Goal: Task Accomplishment & Management: Complete application form

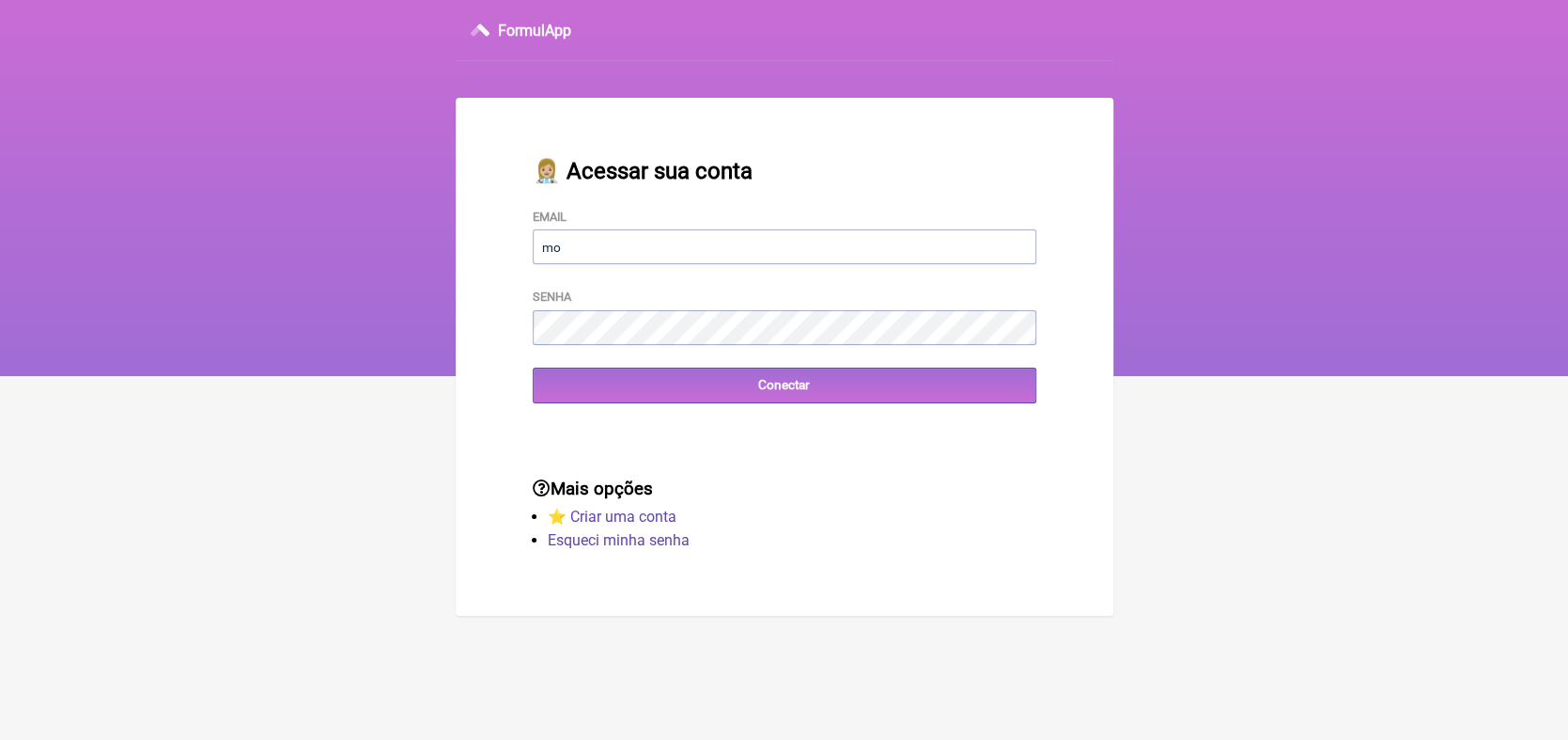
type input "[EMAIL_ADDRESS][DOMAIN_NAME]"
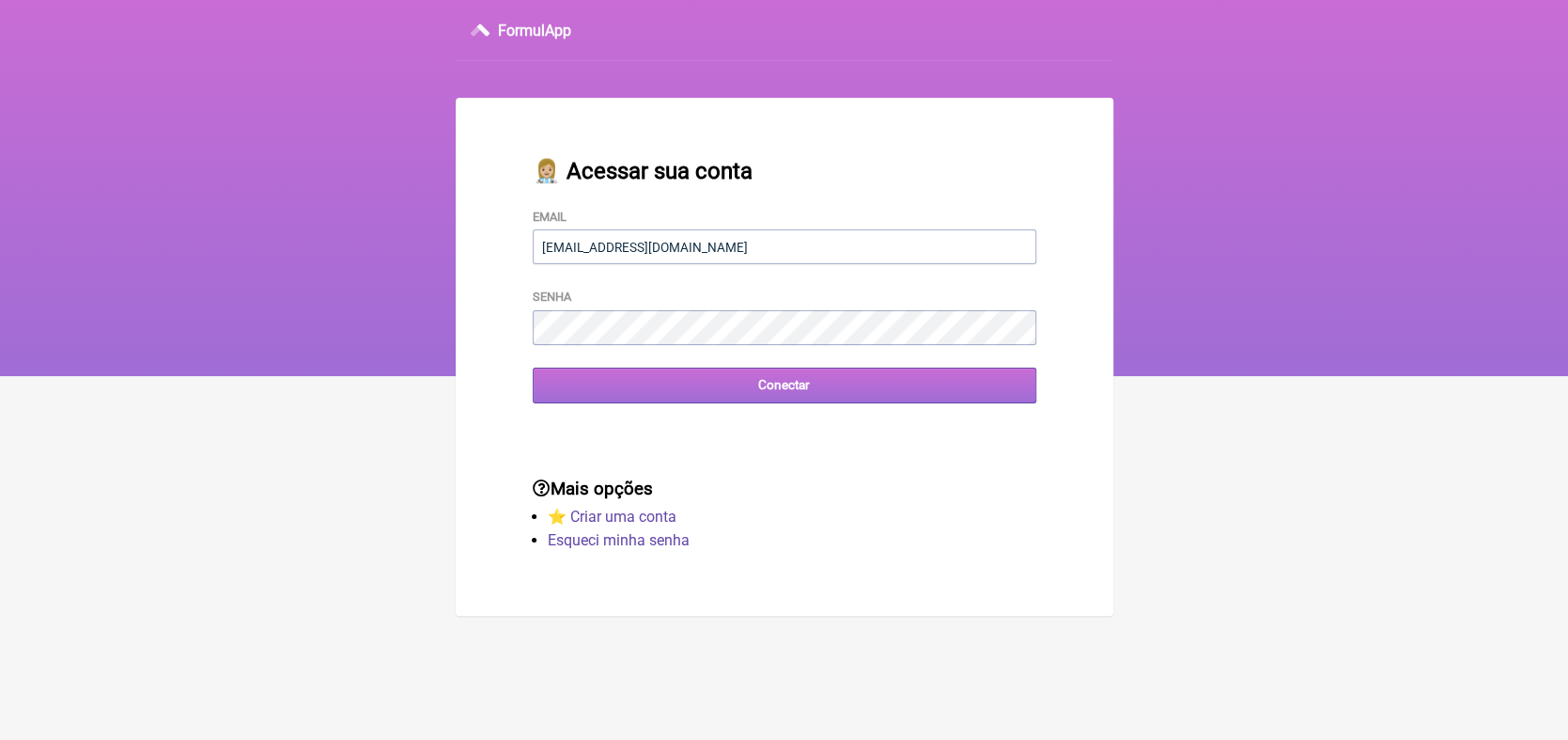
click at [778, 387] on input "Conectar" at bounding box center [784, 385] width 503 height 35
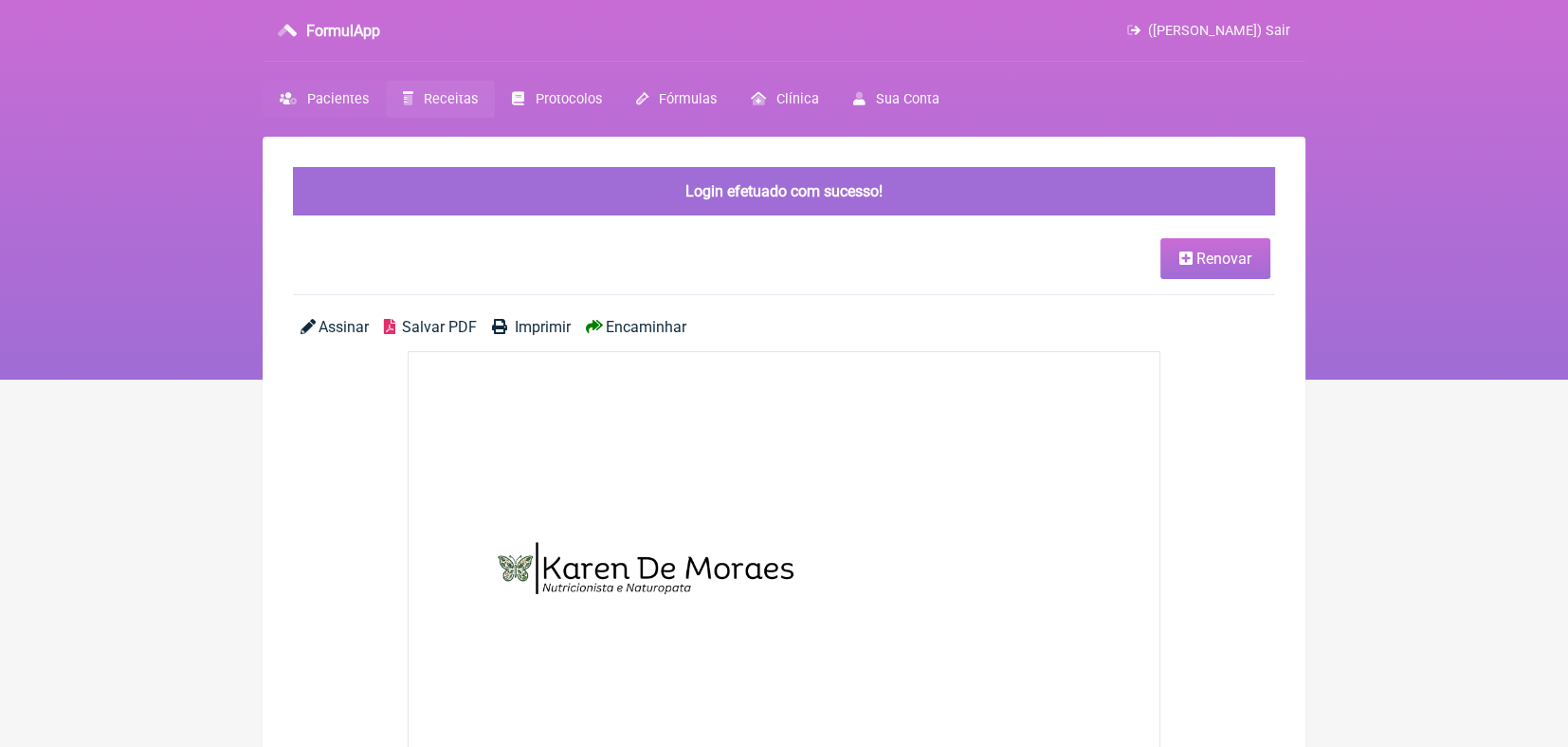
click at [313, 92] on span "Pacientes" at bounding box center [337, 99] width 61 height 16
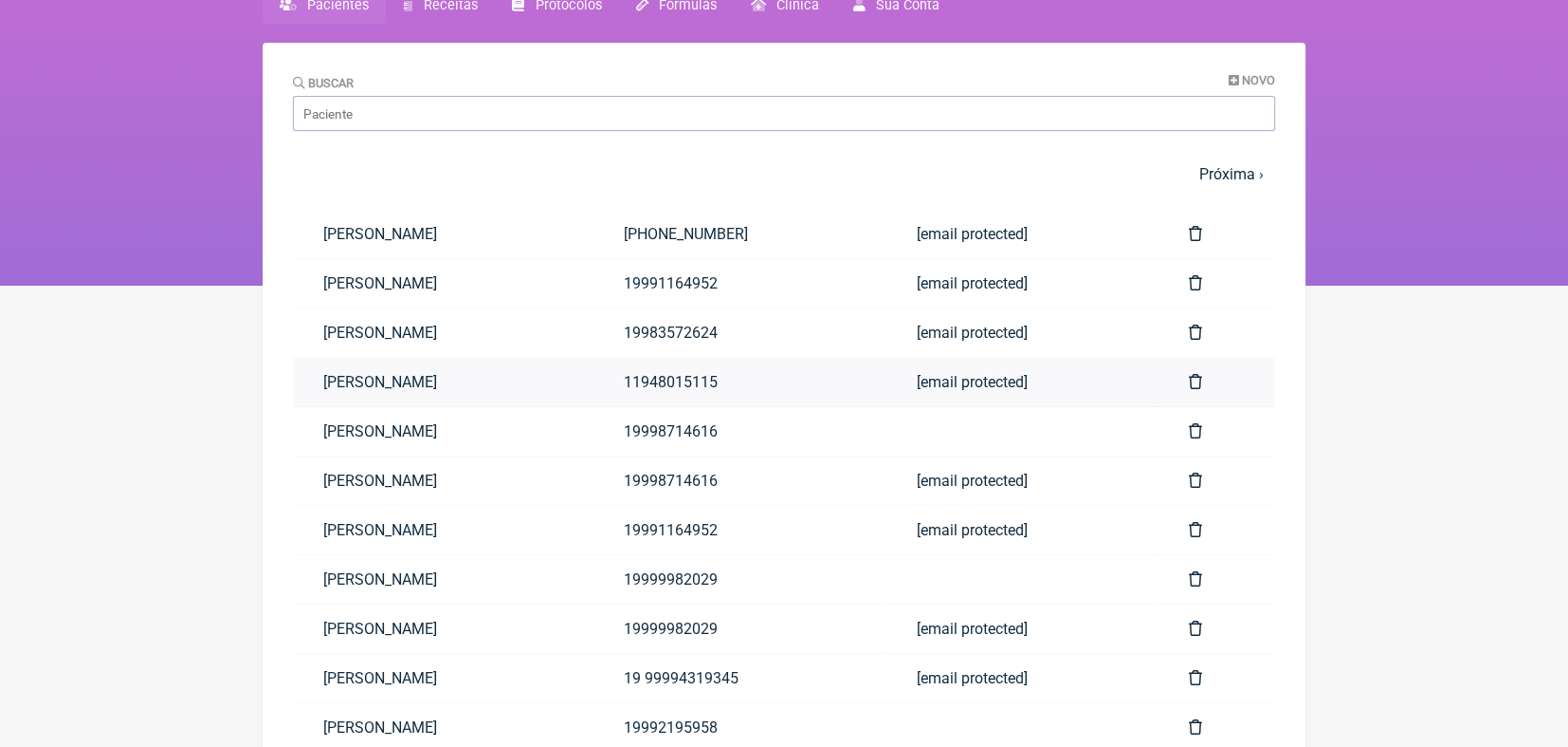
scroll to position [195, 0]
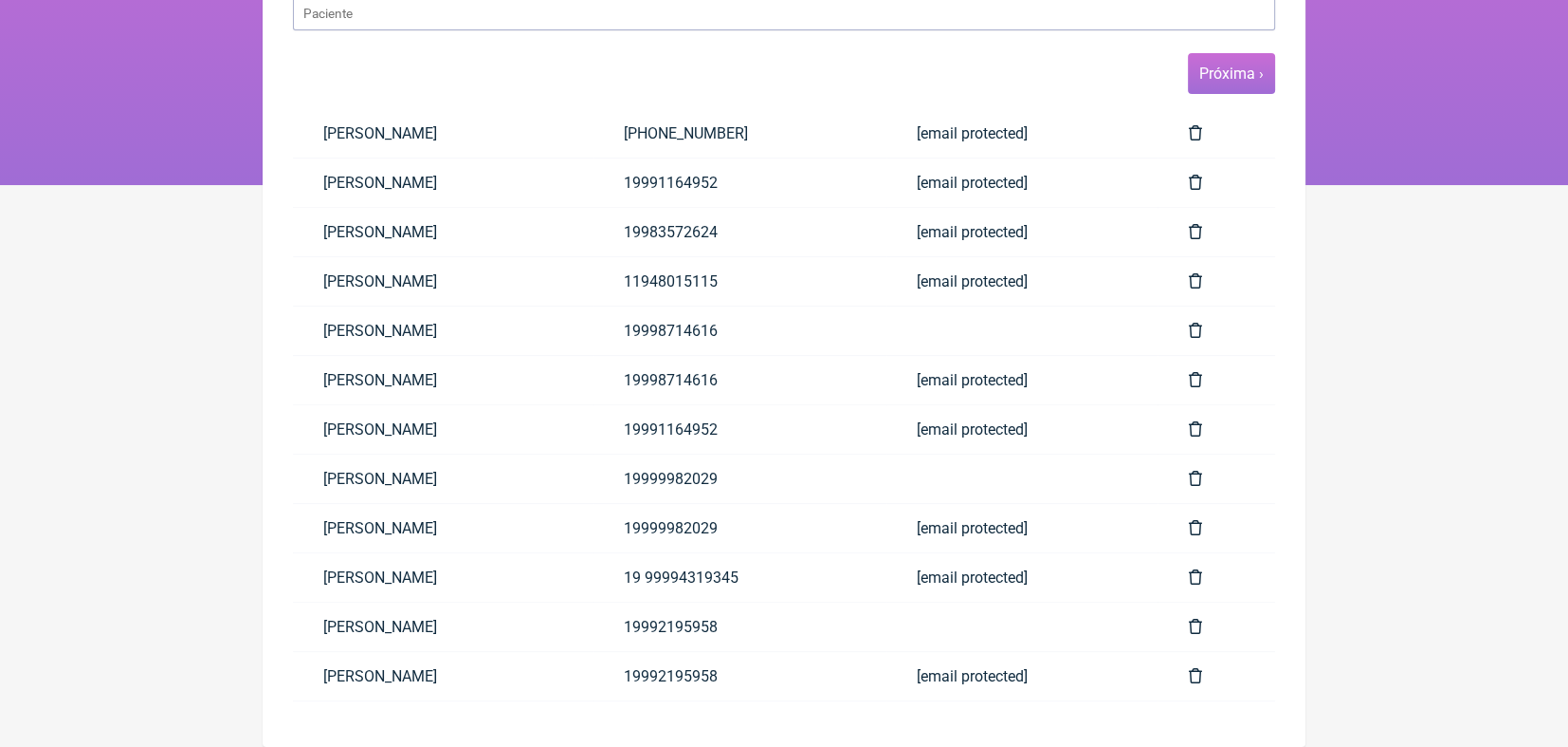
click at [1221, 68] on link "Próxima ›" at bounding box center [1231, 73] width 64 height 18
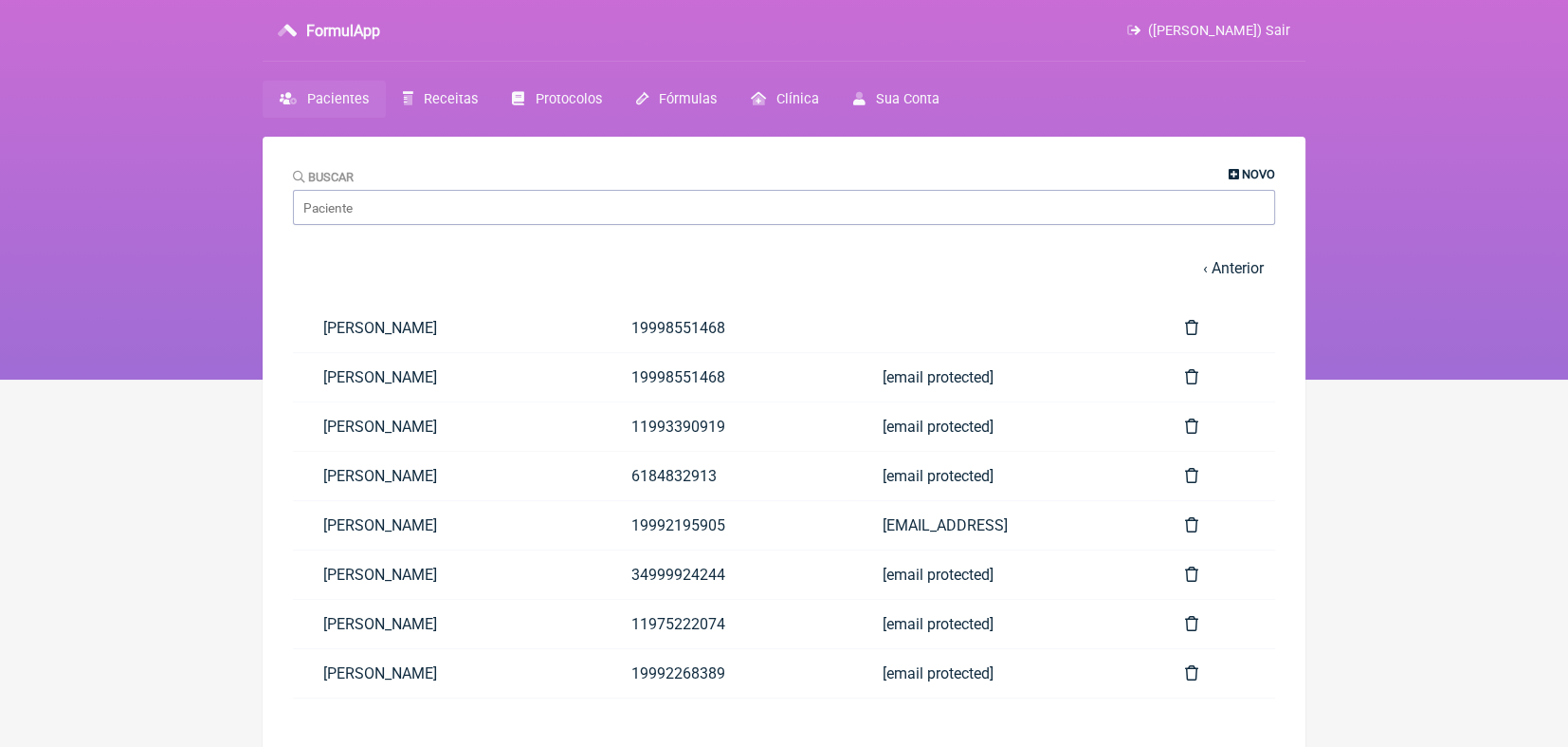
click at [1258, 171] on span "Novo" at bounding box center [1258, 174] width 34 height 14
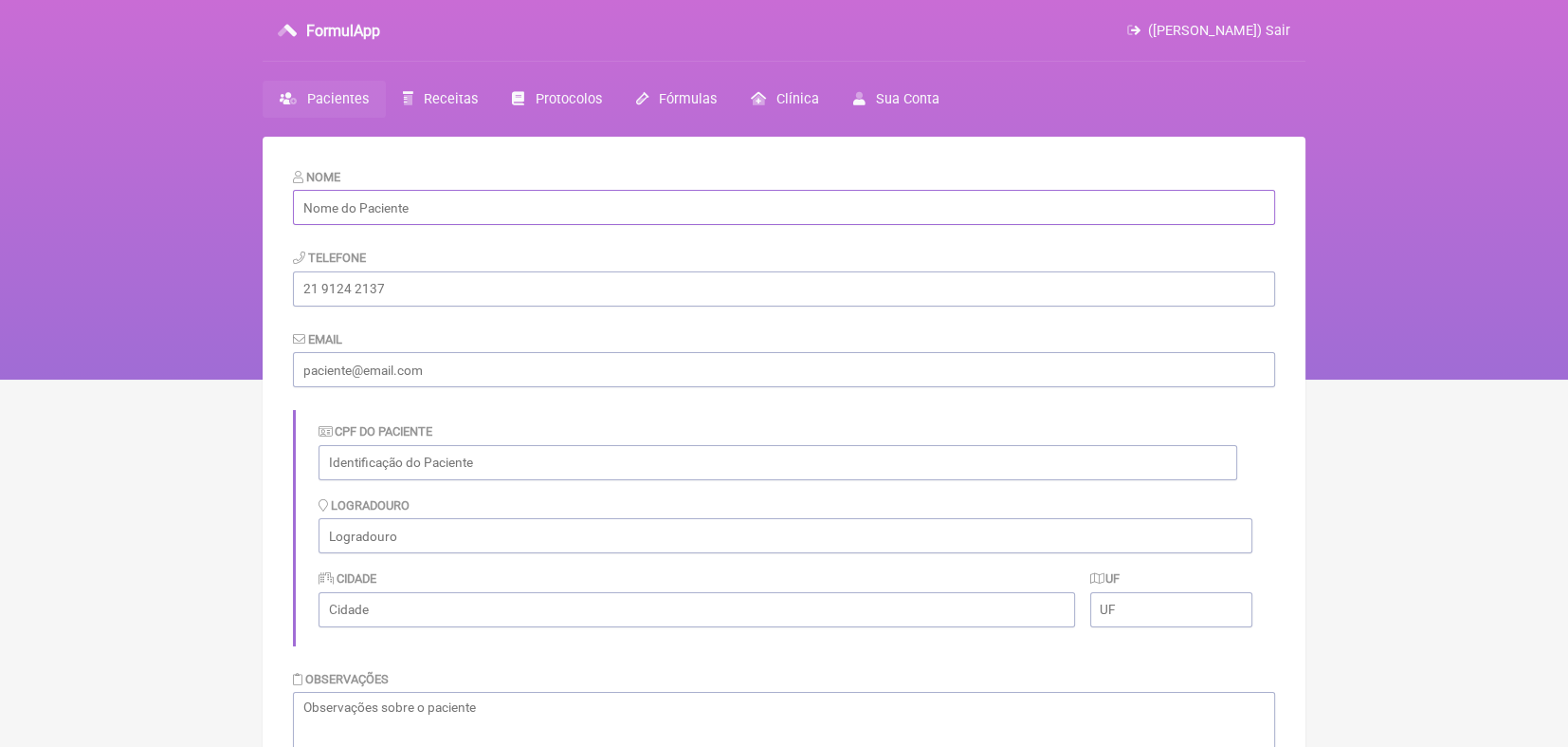
click at [823, 214] on input "text" at bounding box center [784, 207] width 982 height 36
type input "[PERSON_NAME]"
click at [766, 294] on input "tel" at bounding box center [784, 289] width 982 height 36
type input "6184360771"
click at [760, 369] on input "email" at bounding box center [784, 370] width 982 height 36
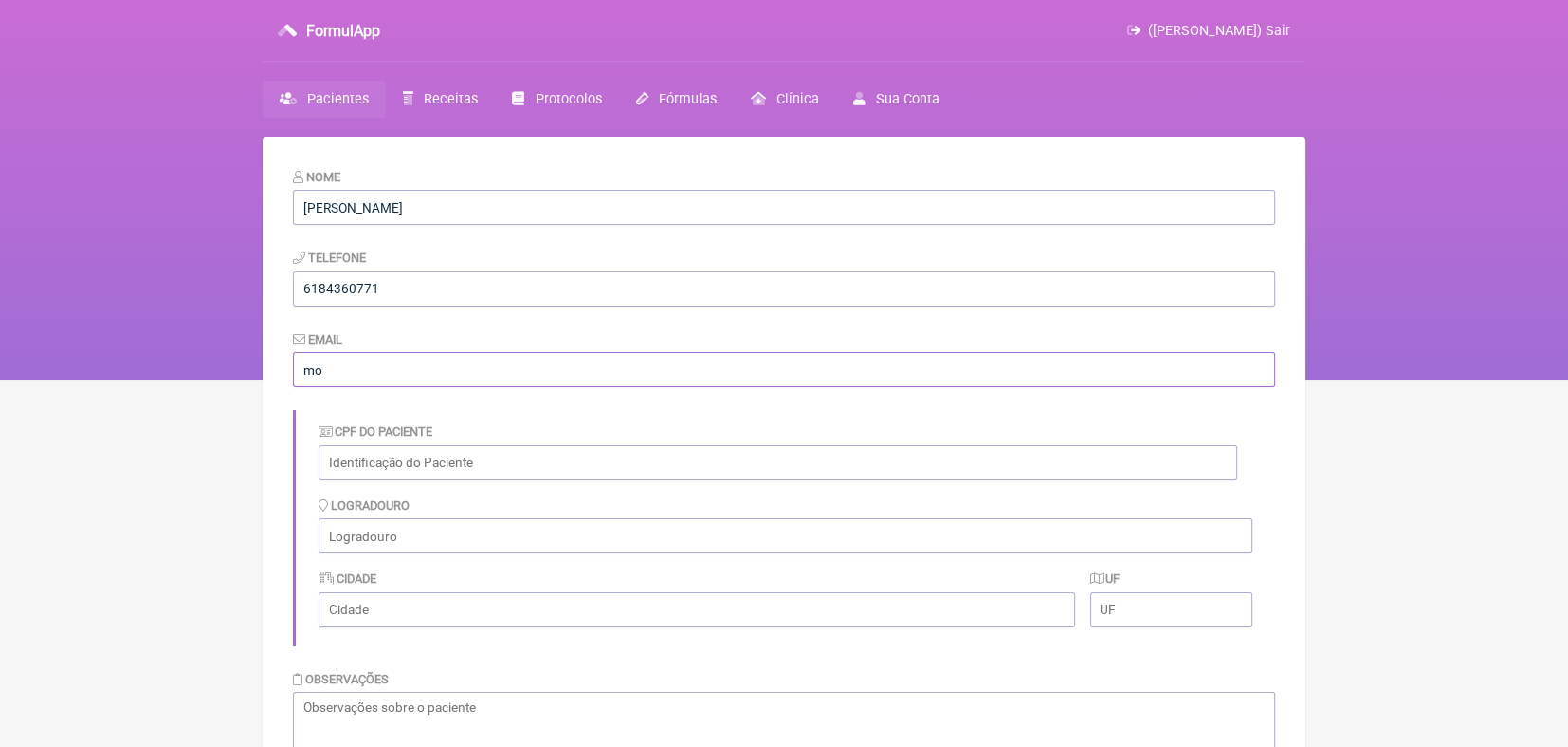
type input "[EMAIL_ADDRESS][DOMAIN_NAME]"
type input "36541836892"
type input "Valinhos"
type input "SP"
click at [448, 466] on input "36541836892" at bounding box center [777, 463] width 918 height 36
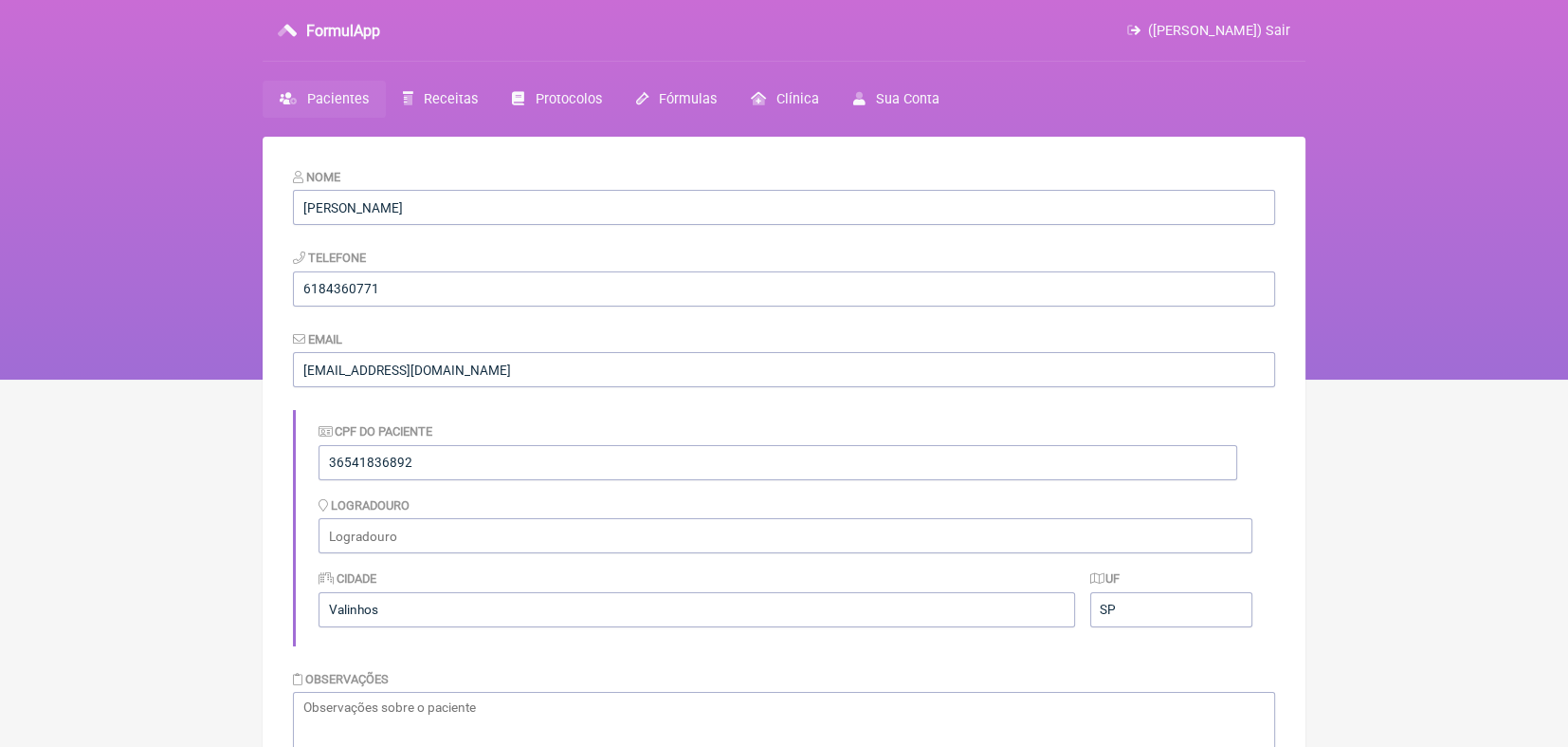
click at [1355, 380] on html "FormulApp ([PERSON_NAME]) Sair [GEOGRAPHIC_DATA] Receitas Protocolos Fórmulas […" at bounding box center [784, 189] width 1568 height 380
drag, startPoint x: 533, startPoint y: 462, endPoint x: 278, endPoint y: 474, distance: 255.3
click at [278, 474] on main "Nome [PERSON_NAME] Telefone [PHONE_NUMBER] Email [EMAIL_ADDRESS][DOMAIN_NAME] C…" at bounding box center [783, 567] width 1042 height 863
paste input "00540975176"
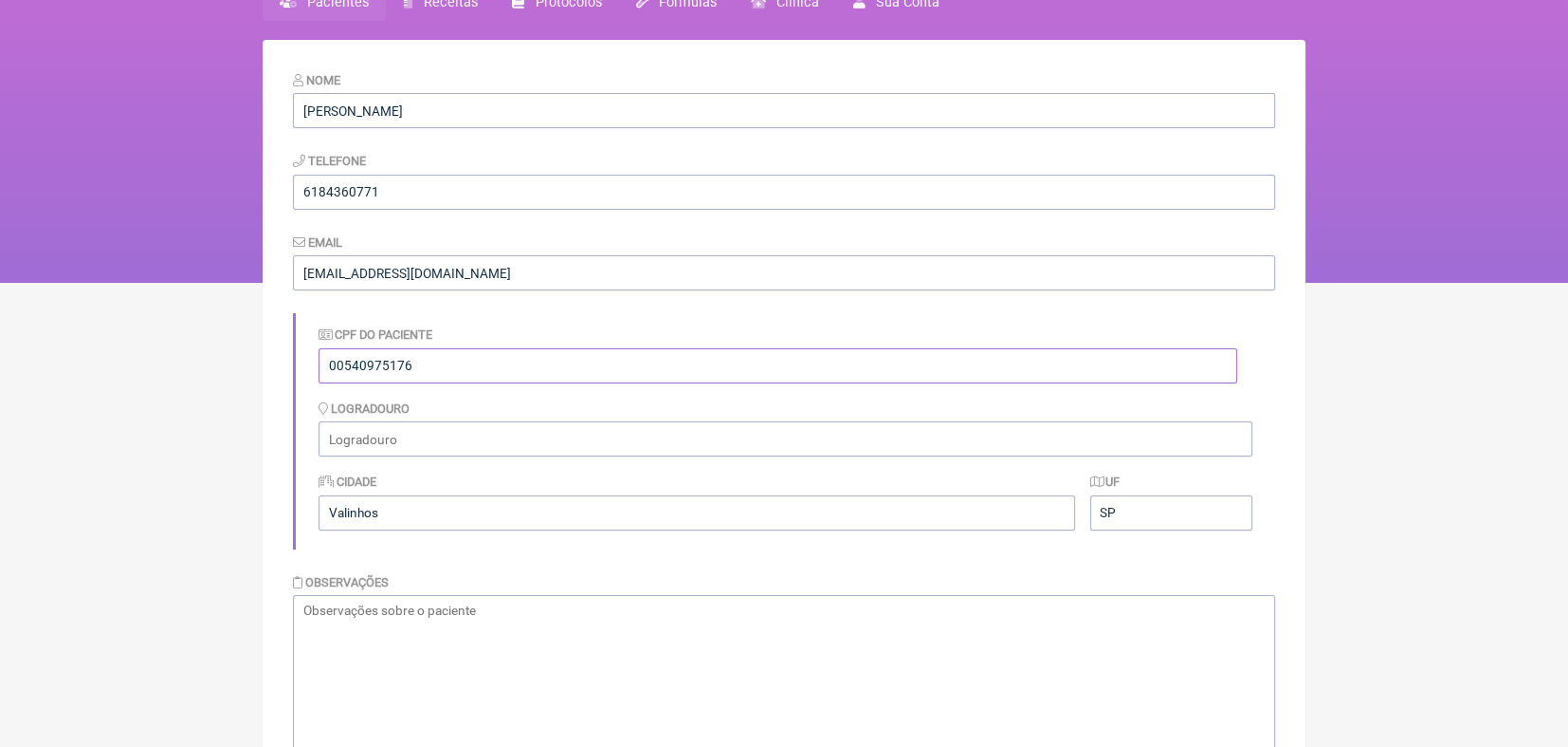
scroll to position [258, 0]
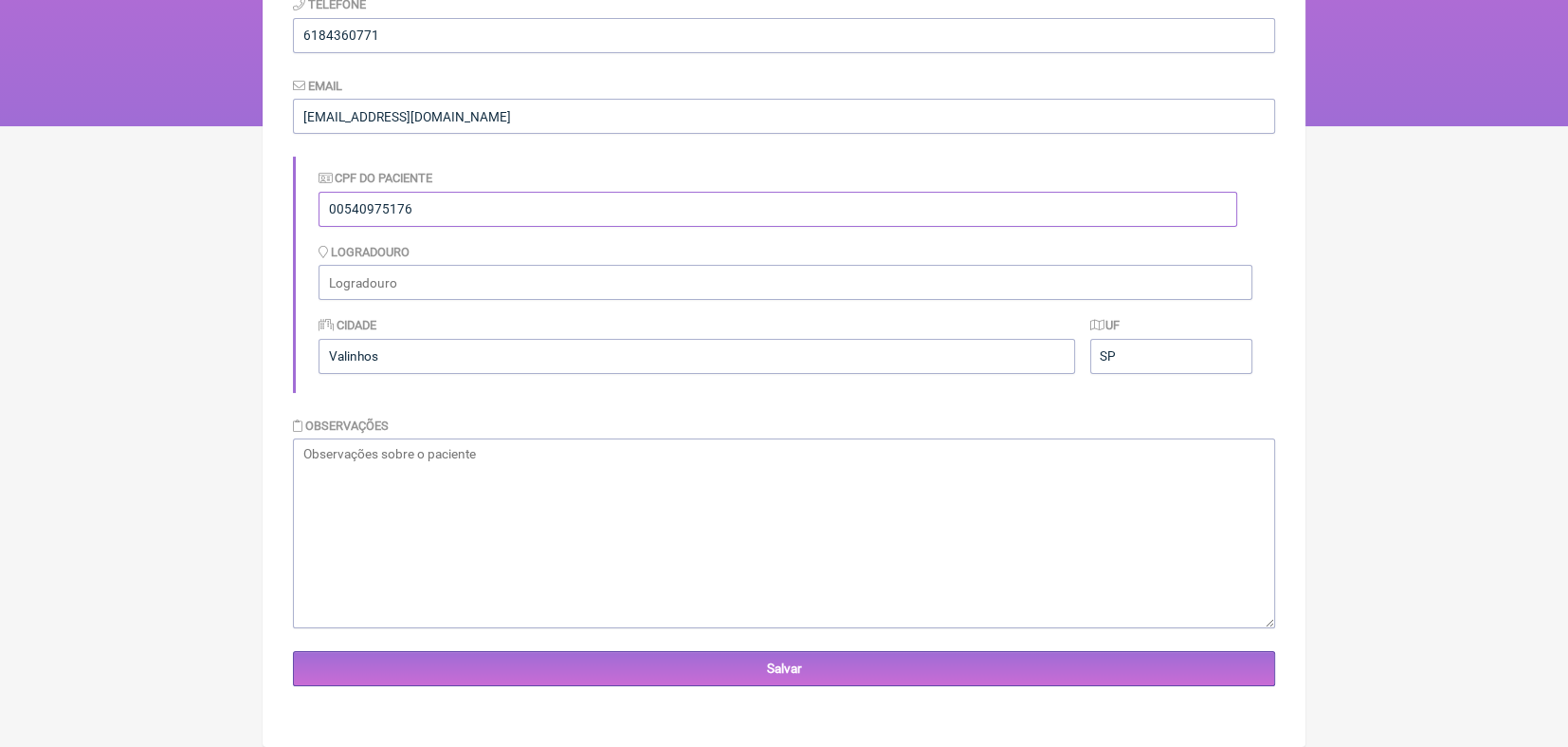
type input "00540975176"
click at [868, 355] on input "Valinhos" at bounding box center [696, 356] width 756 height 36
type input "V"
type input "Brasilia"
click at [1141, 349] on input "SP" at bounding box center [1171, 356] width 162 height 36
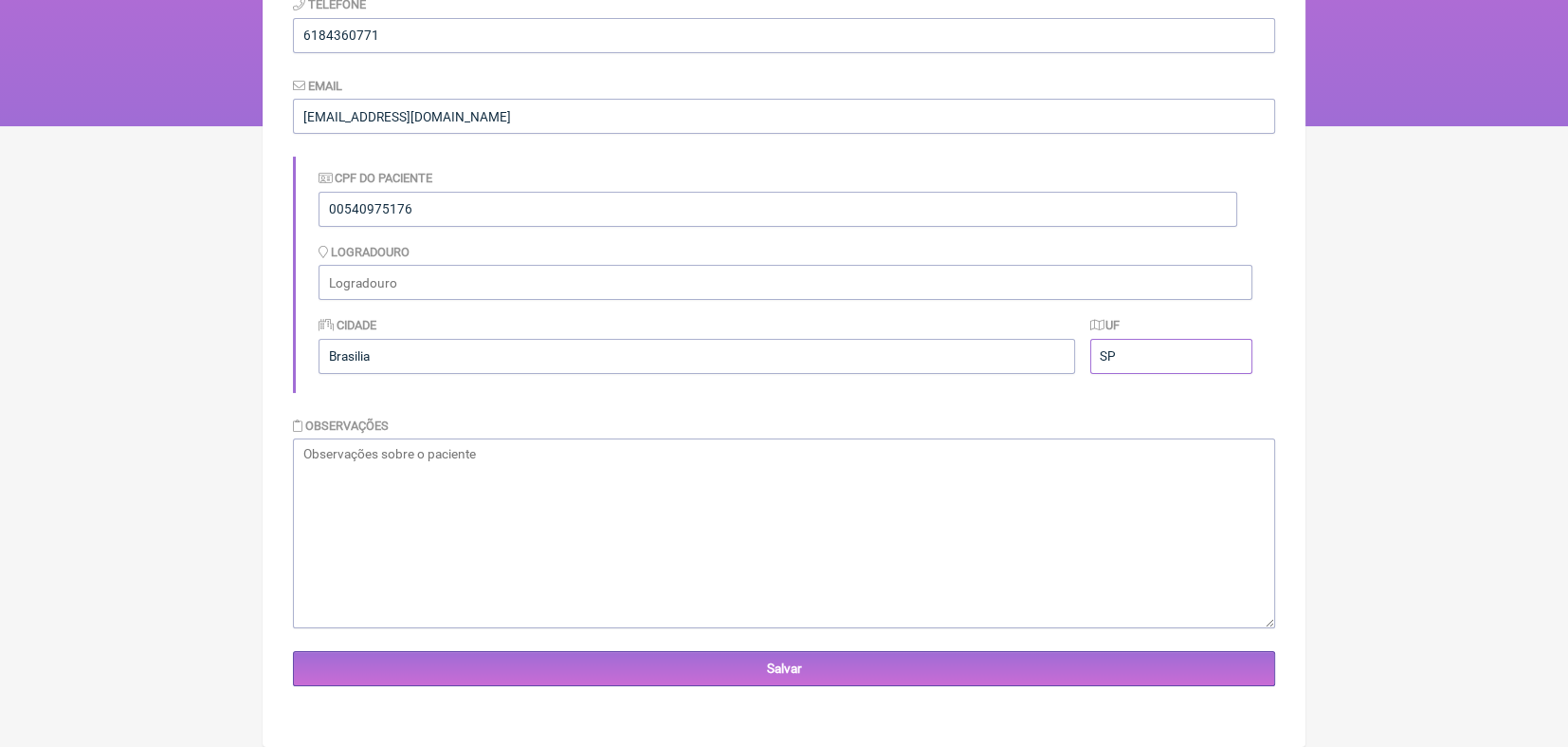
type input "S"
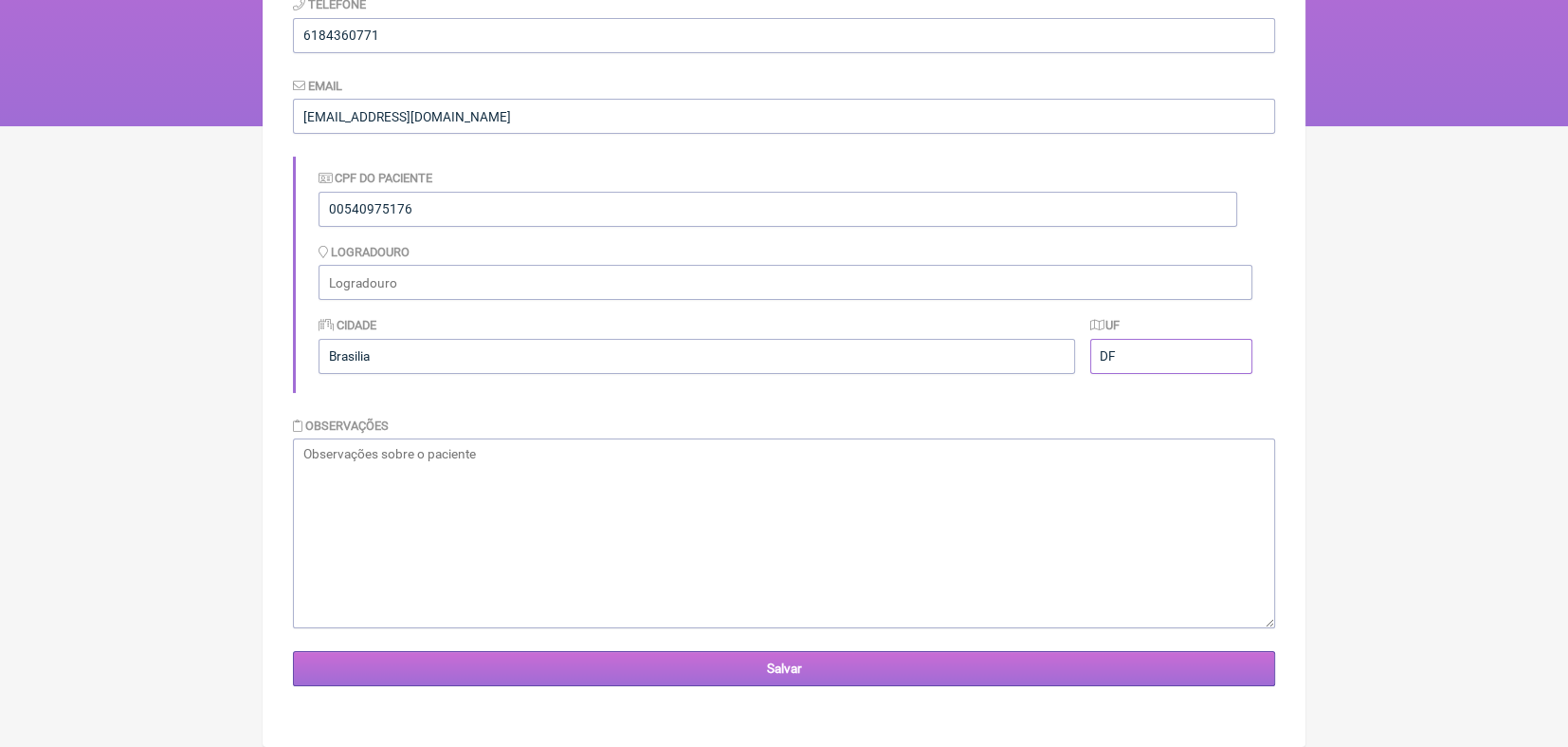
type input "DF"
click at [775, 669] on input "Salvar" at bounding box center [784, 668] width 982 height 36
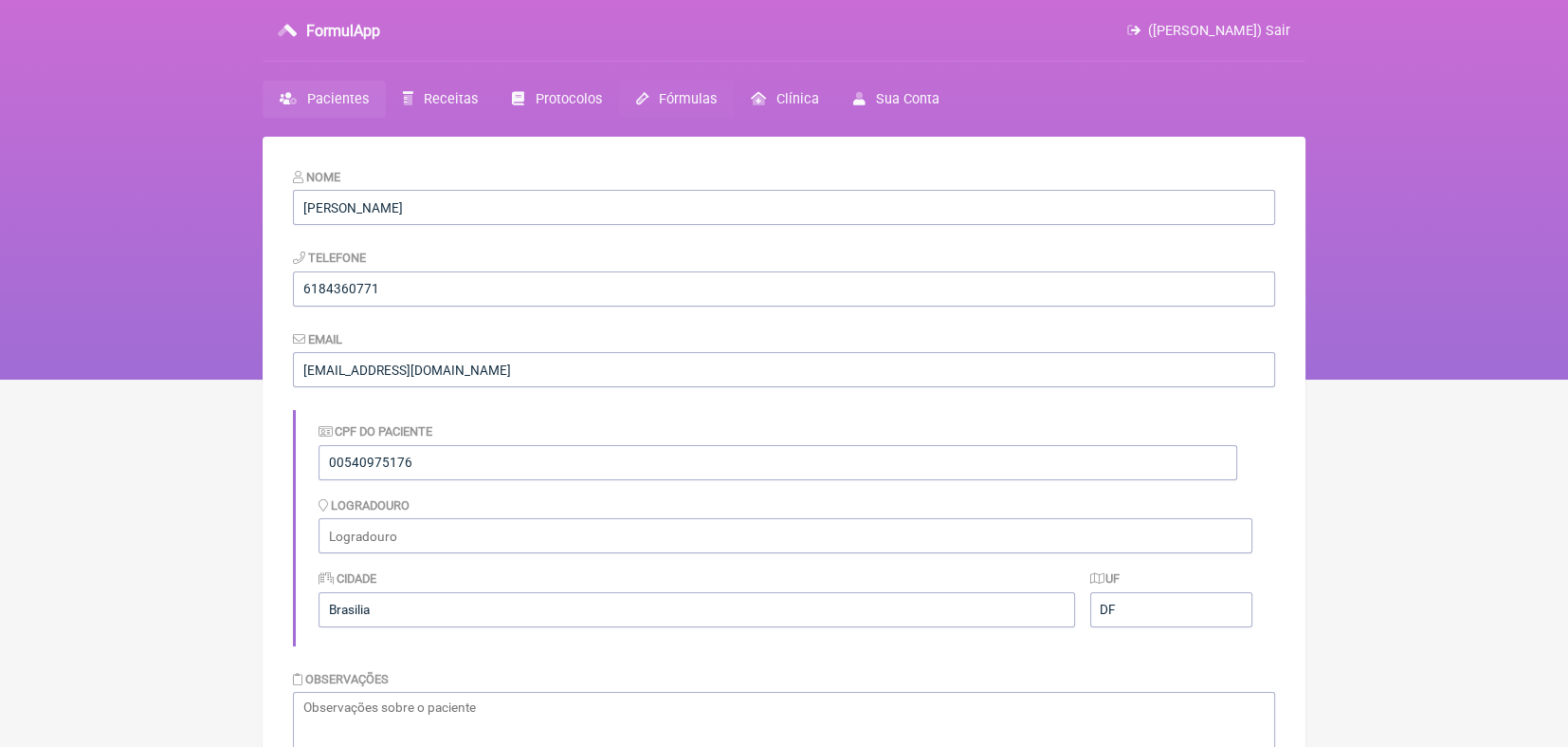
click at [682, 101] on span "Fórmulas" at bounding box center [687, 99] width 58 height 16
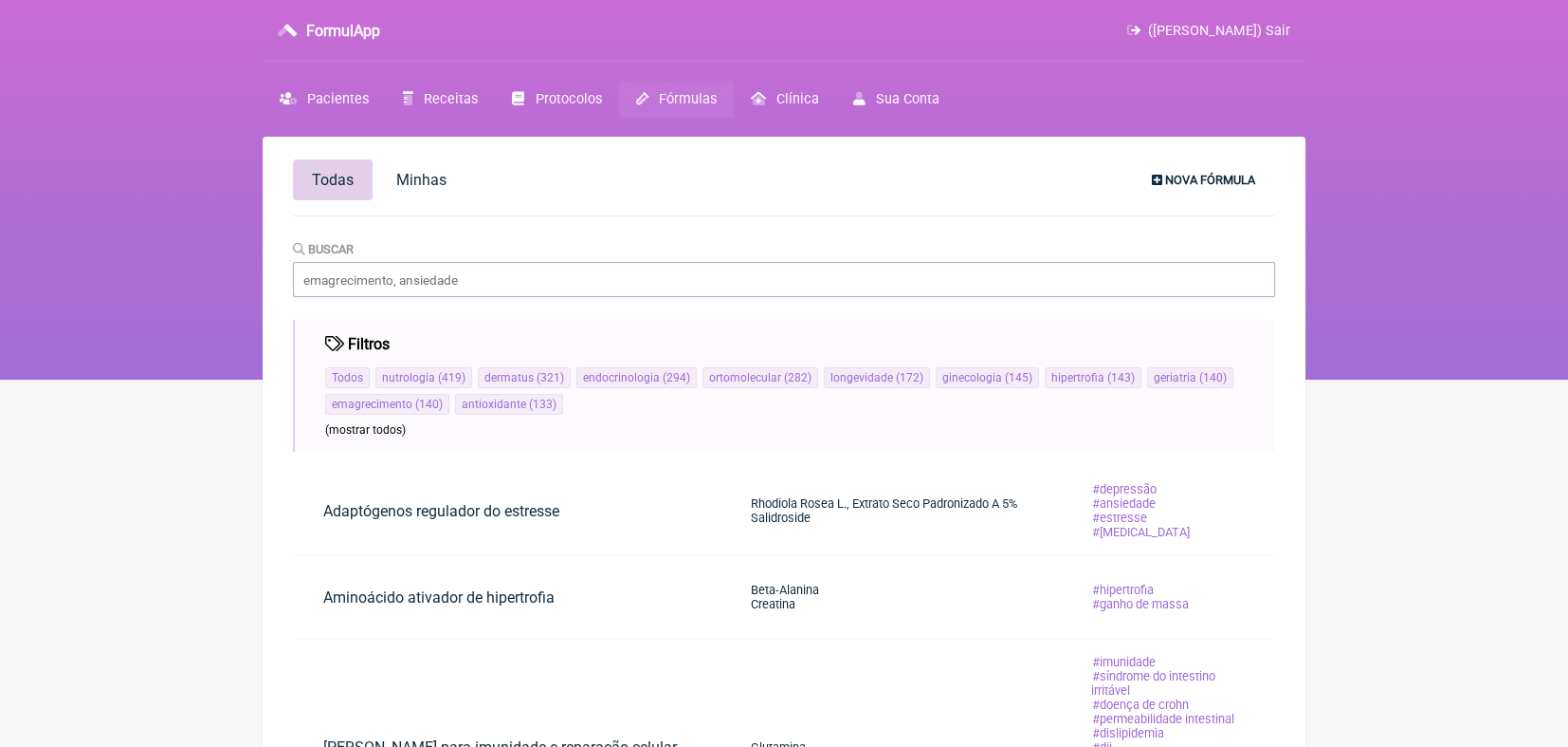
click at [1215, 174] on span "Nova Fórmula" at bounding box center [1209, 180] width 90 height 14
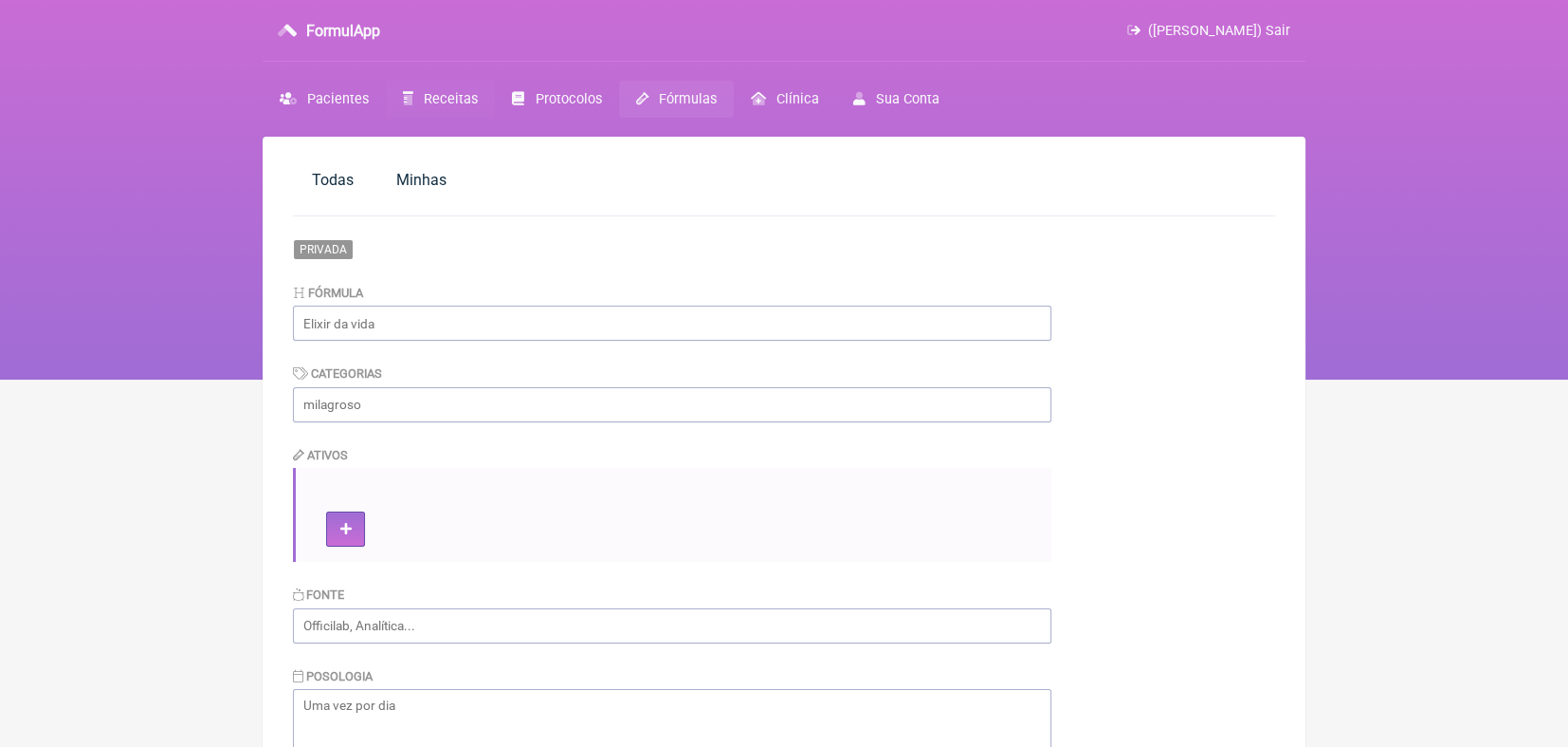
click at [457, 97] on span "Receitas" at bounding box center [451, 99] width 54 height 16
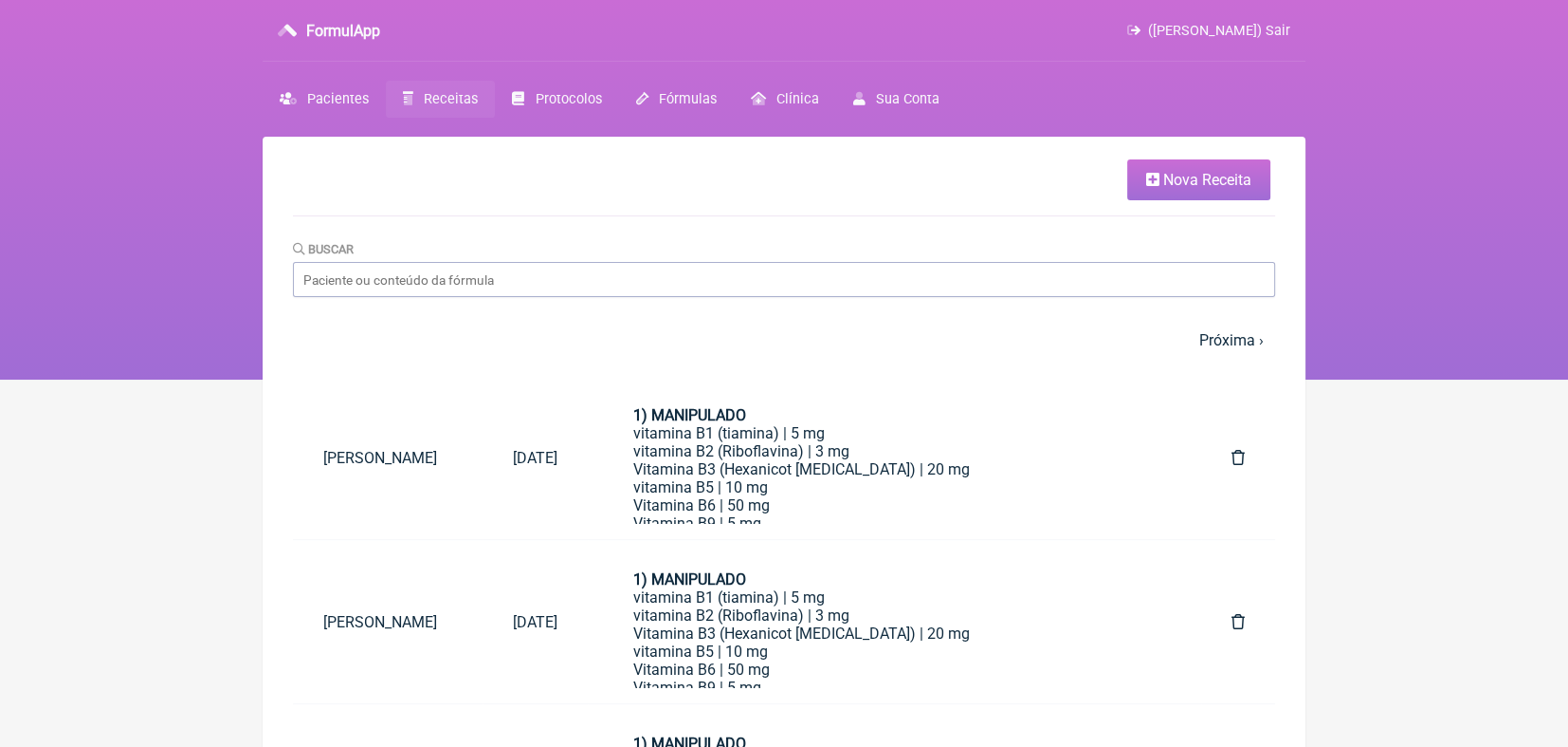
click at [1267, 173] on link "Nova Receita" at bounding box center [1198, 179] width 143 height 40
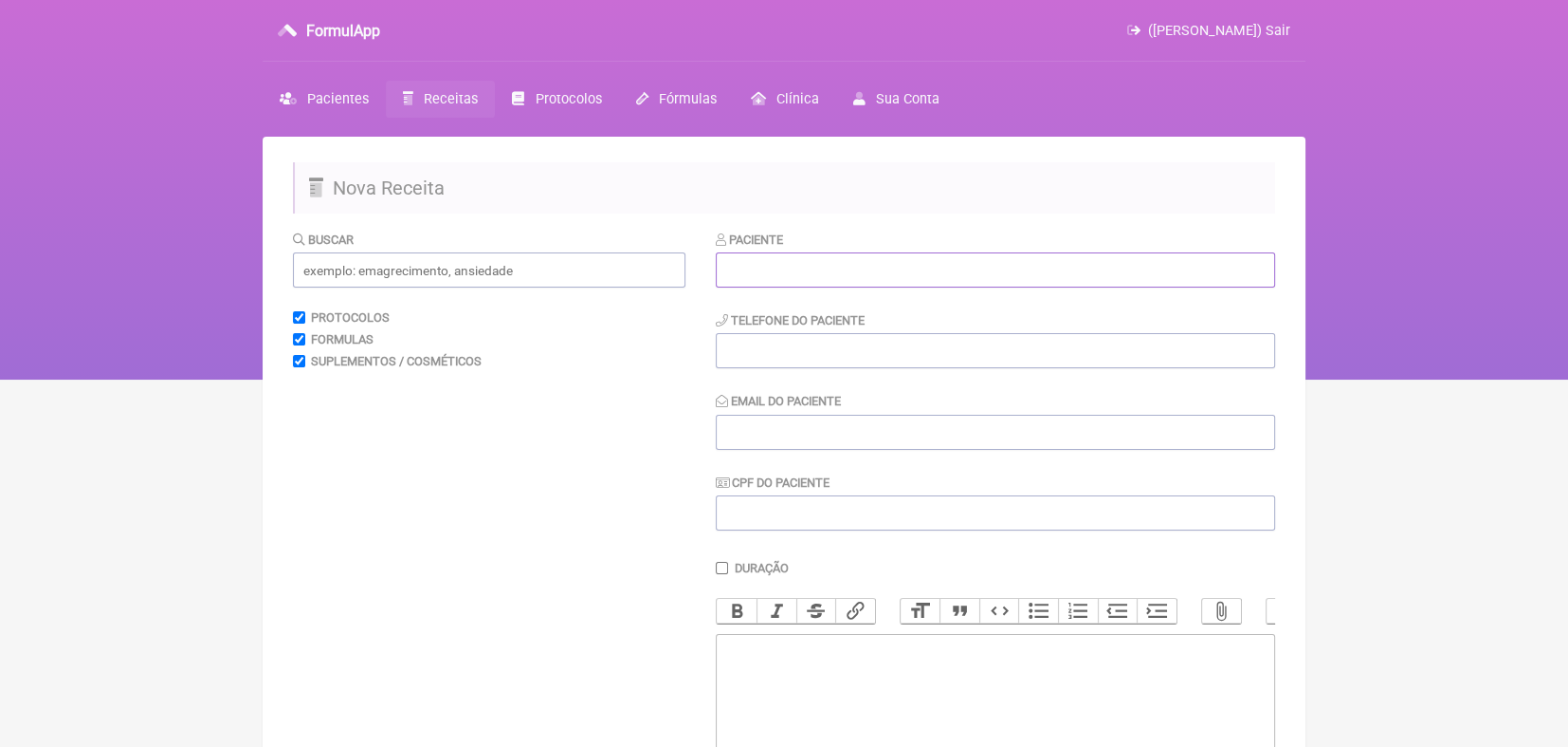
click at [743, 265] on input "text" at bounding box center [995, 270] width 559 height 36
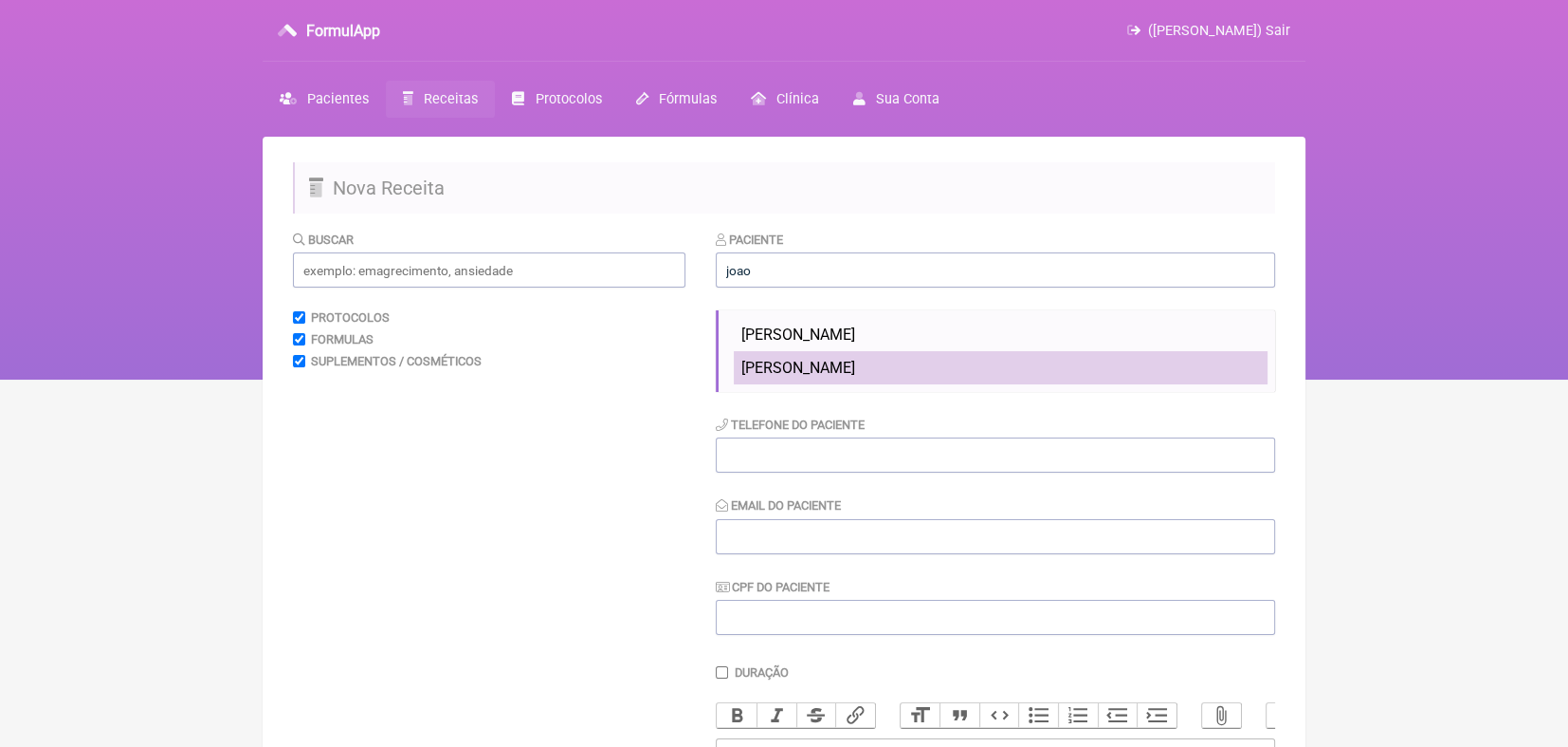
click at [791, 369] on span "[PERSON_NAME]" at bounding box center [798, 367] width 113 height 18
type input "[PERSON_NAME]"
type input "6184360771"
type input "[EMAIL_ADDRESS][DOMAIN_NAME]"
type input "00540975176"
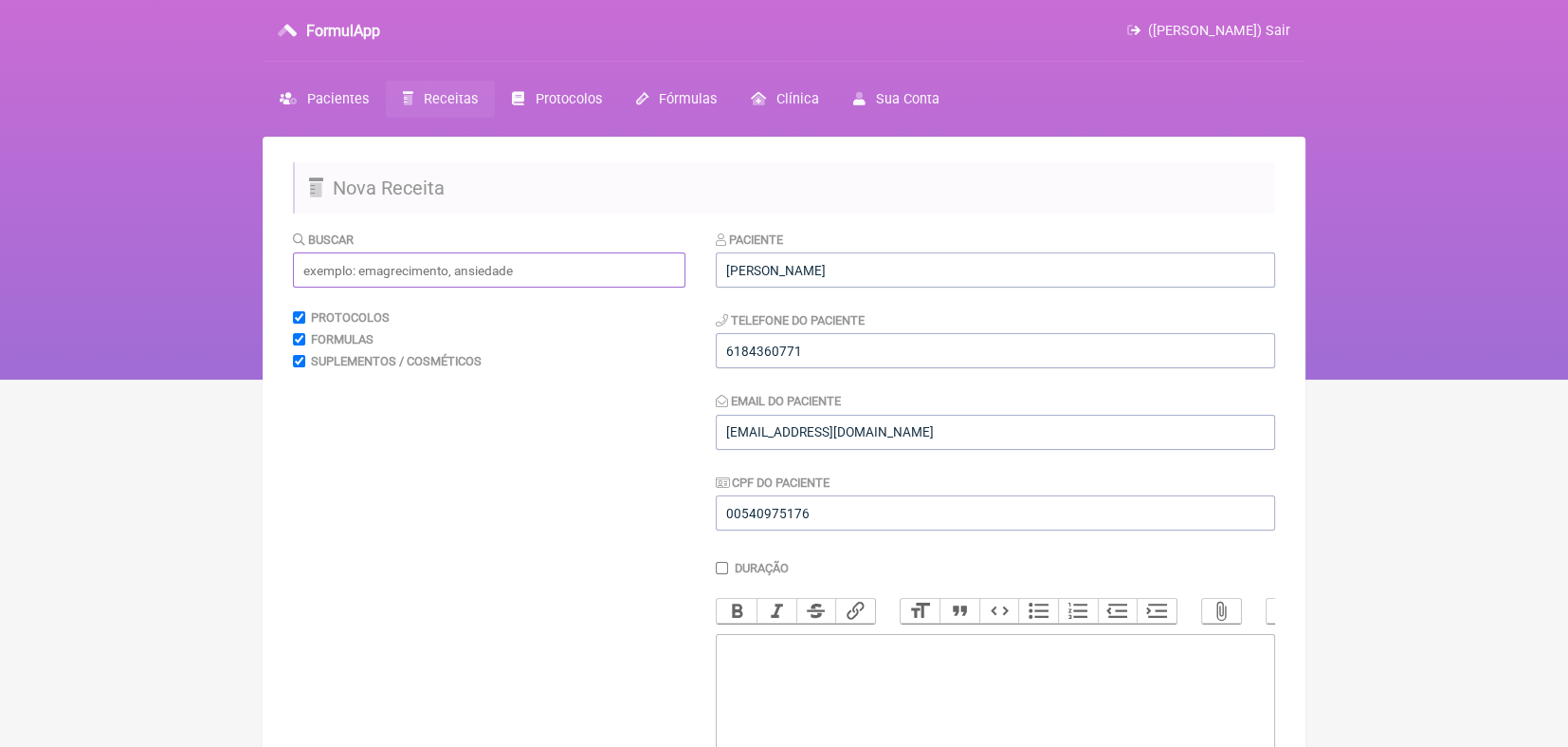
click at [505, 273] on input "text" at bounding box center [489, 270] width 392 height 36
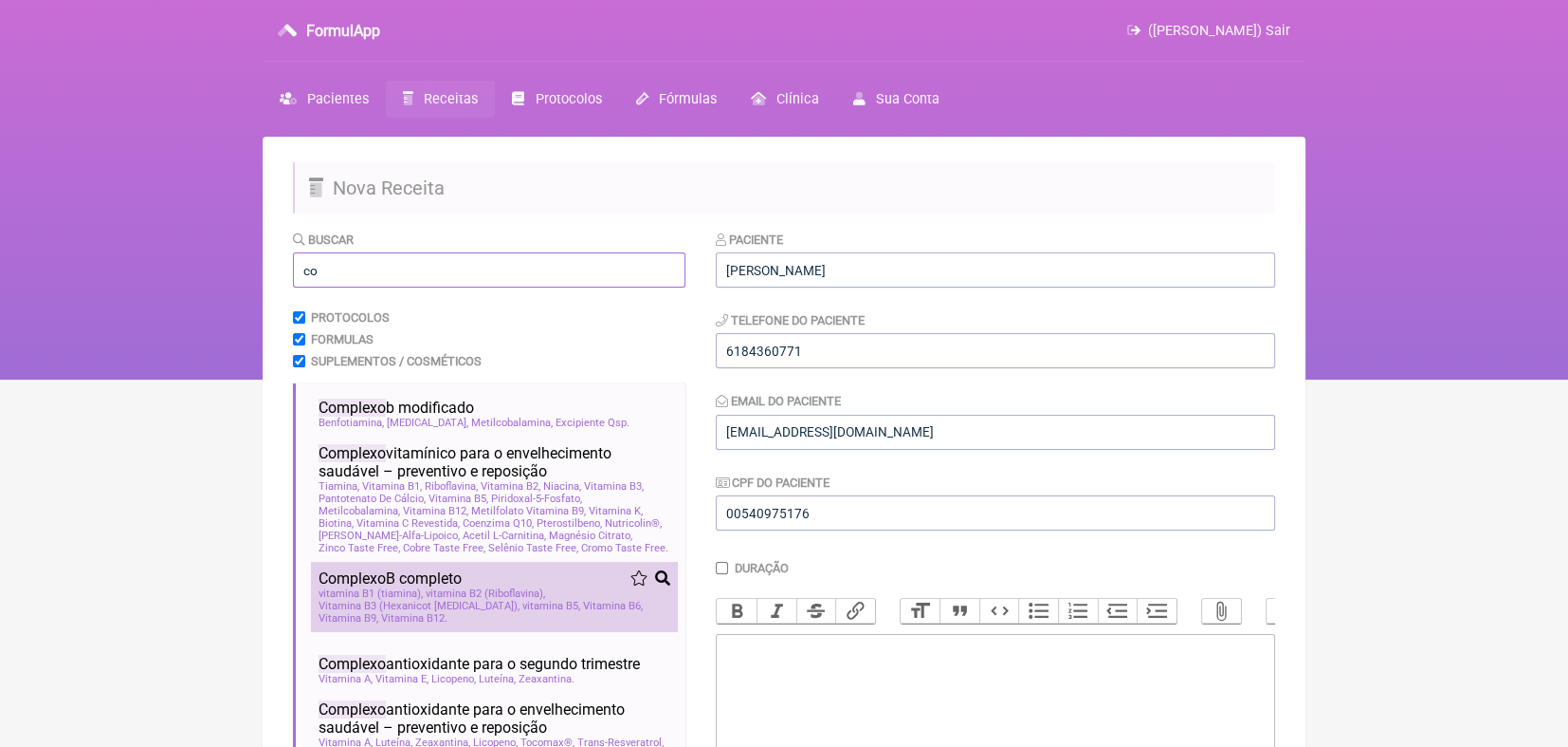
type input "c"
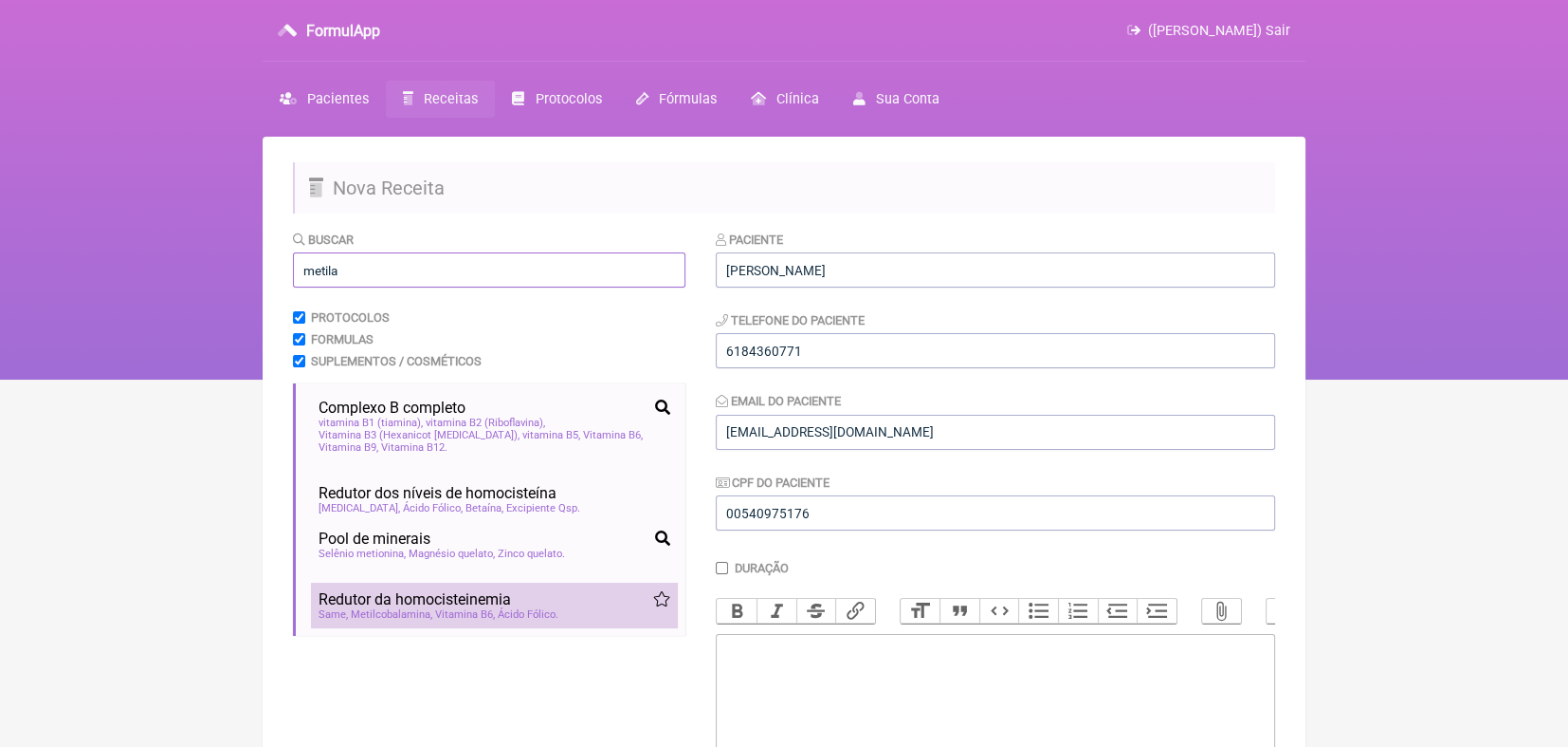
type input "metila"
click at [427, 608] on span "Redutor da homocisteinemia" at bounding box center [414, 599] width 192 height 18
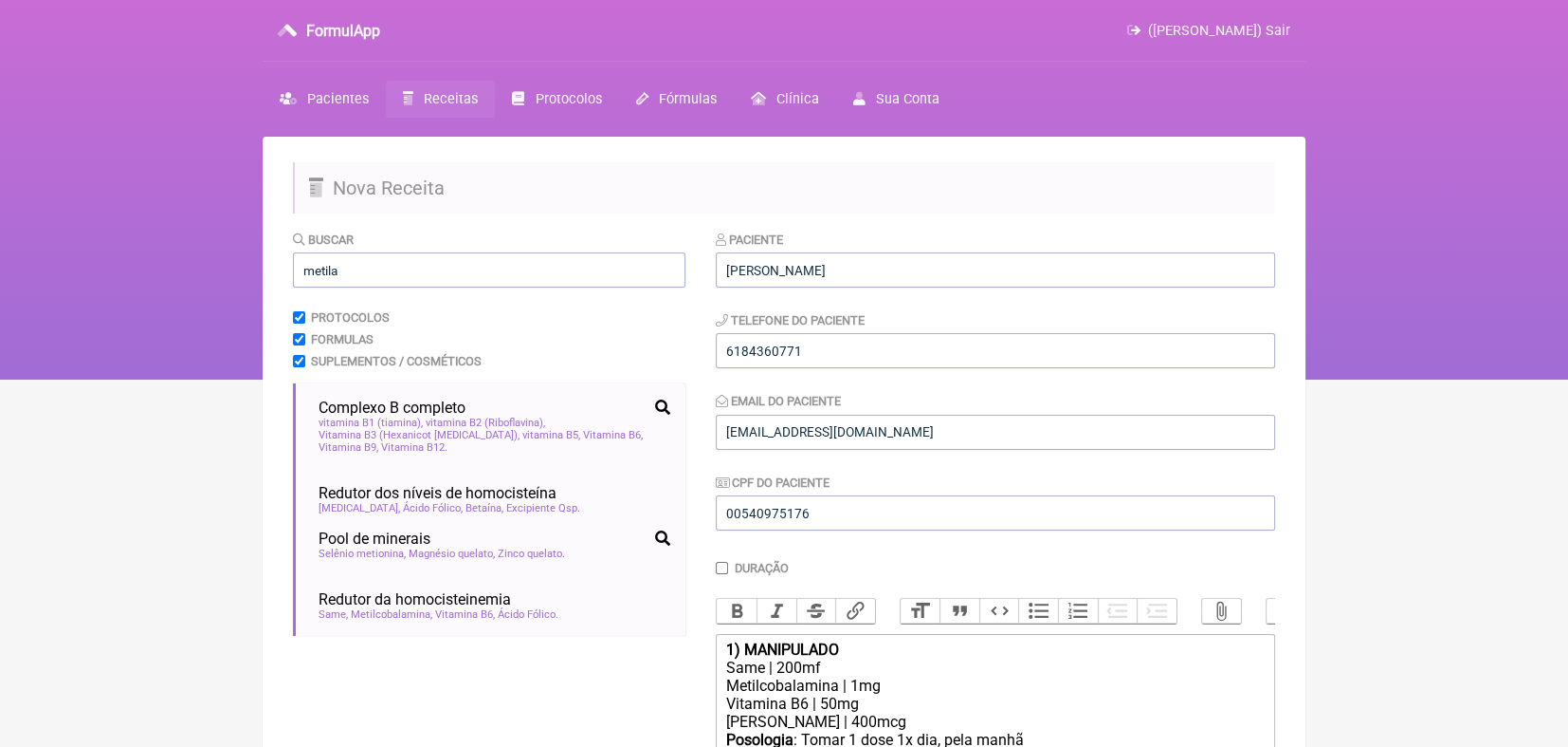
click at [899, 676] on div "Same | 200mf" at bounding box center [995, 667] width 538 height 18
click at [1026, 712] on div "Ácido Fólico | 400mcg" at bounding box center [995, 704] width 538 height 18
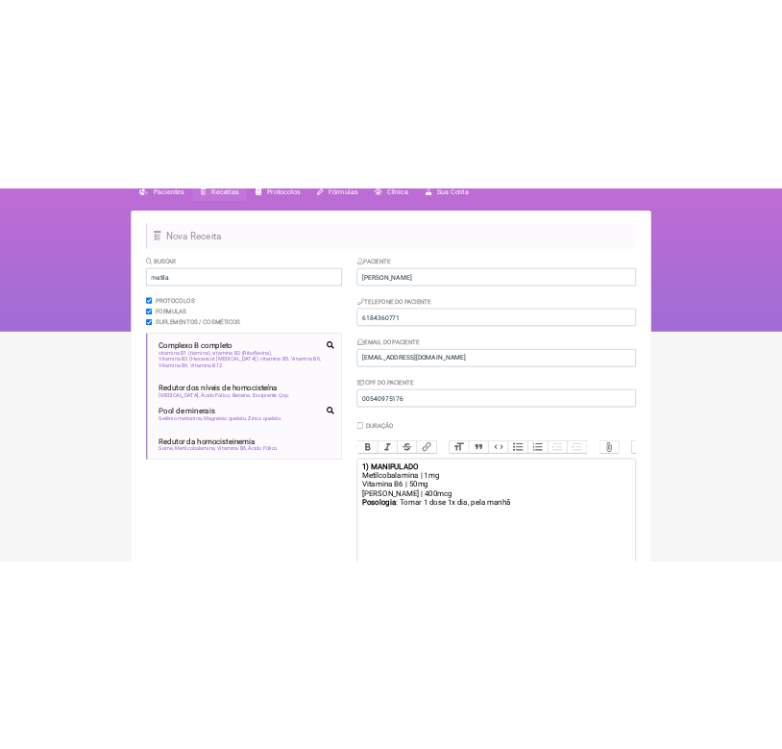
scroll to position [96, 0]
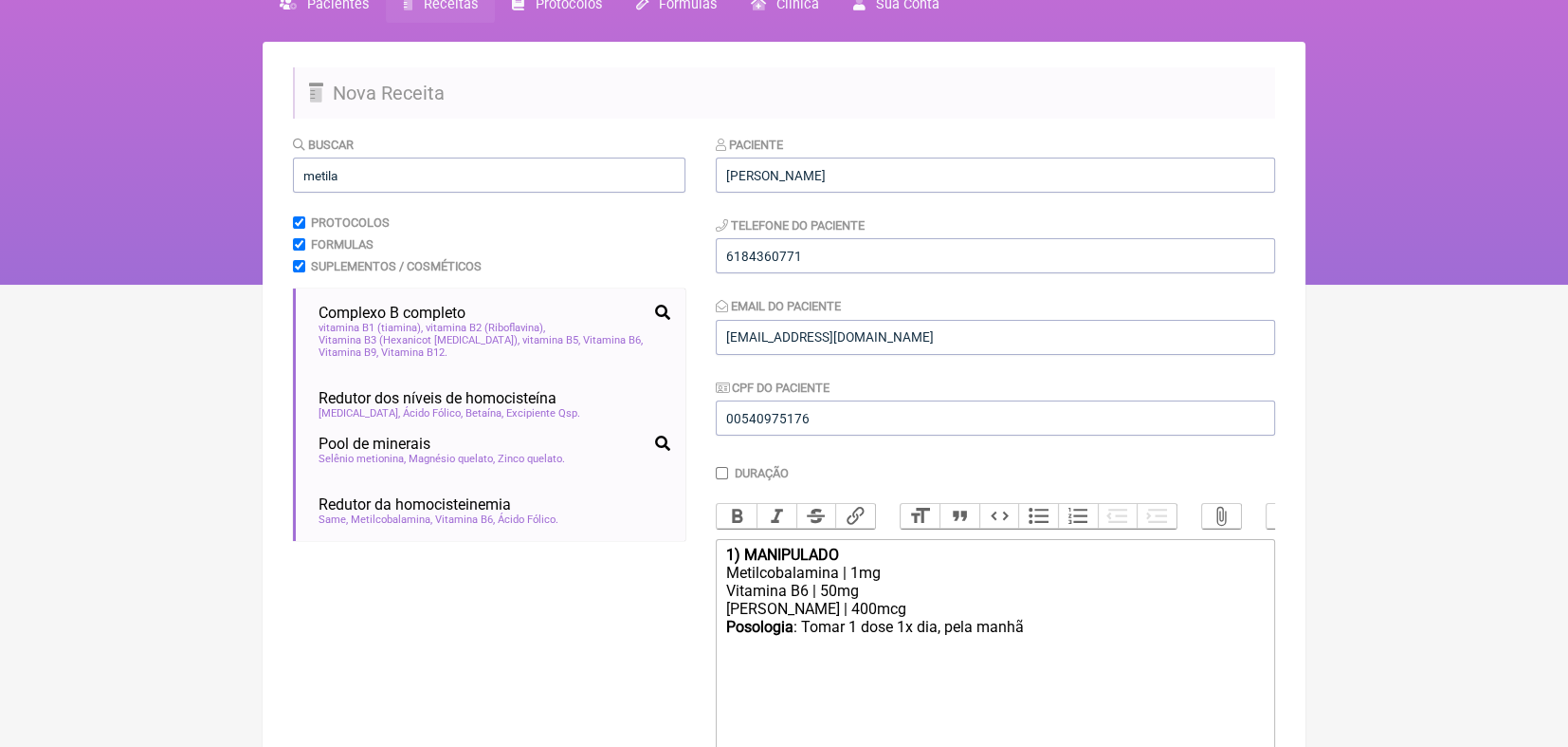
click at [818, 618] on div "Ácido Fólico | 400mcg" at bounding box center [995, 609] width 538 height 18
click at [807, 618] on div "Ácido Fólico | 400mcg" at bounding box center [995, 609] width 538 height 18
click at [804, 600] on div "Vitamina B6 | 50mg" at bounding box center [995, 590] width 538 height 18
click at [943, 645] on div "Posologia : Tomar 1 dose 1x dia, pela manhã ㅤ" at bounding box center [995, 636] width 538 height 37
type trix-editor "<div><strong>1) MANIPULADO</strong></div><div>Metilcobalamina | 1mg</div><div>P…"
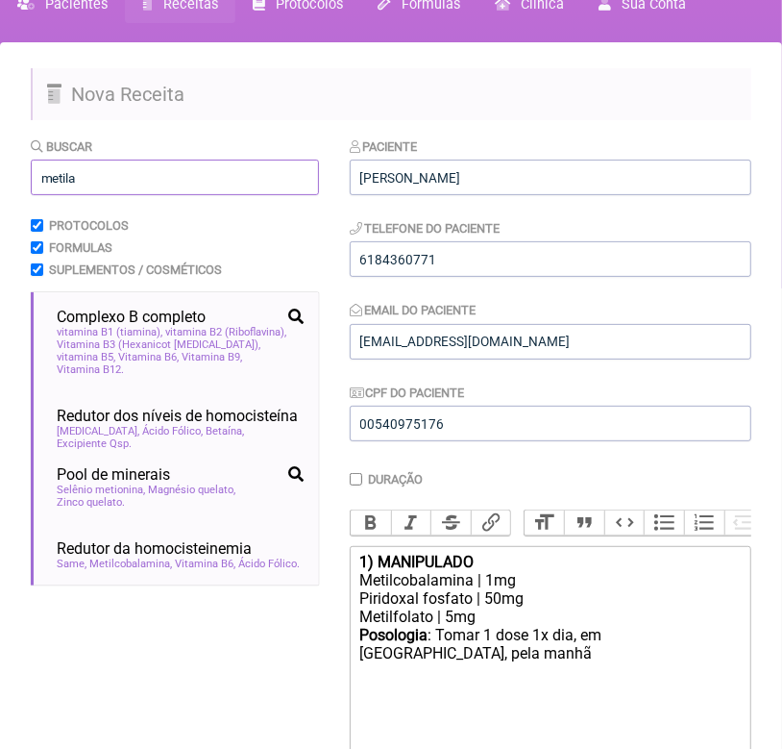
click at [99, 176] on input "metila" at bounding box center [175, 178] width 288 height 36
type input "m"
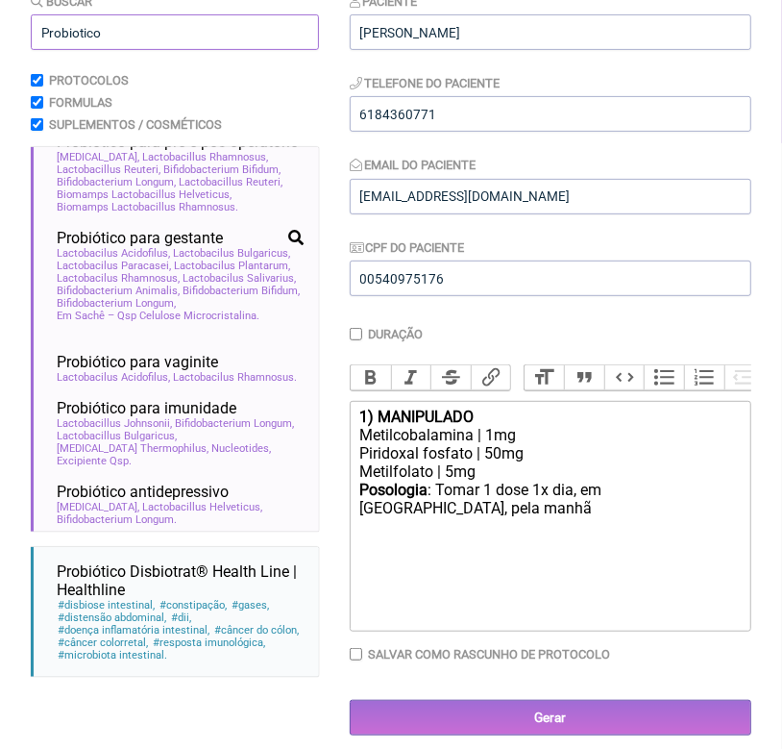
scroll to position [1505, 0]
type input "Probiotico"
click at [238, 81] on span "Lactobacillus Reuterii" at bounding box center [209, 74] width 107 height 12
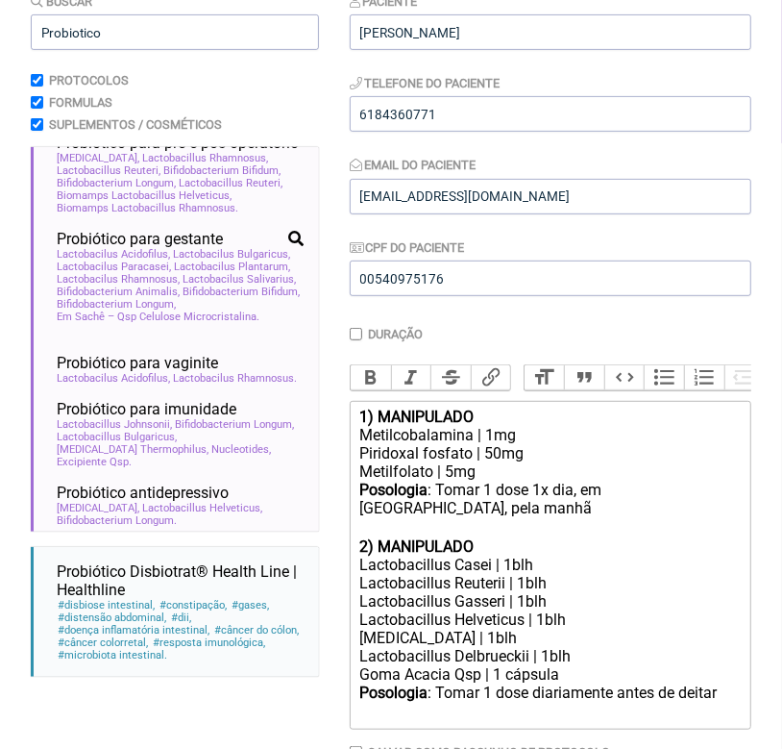
click at [608, 683] on div "Goma Acacia Qsp | 1 cápsula" at bounding box center [551, 674] width 382 height 18
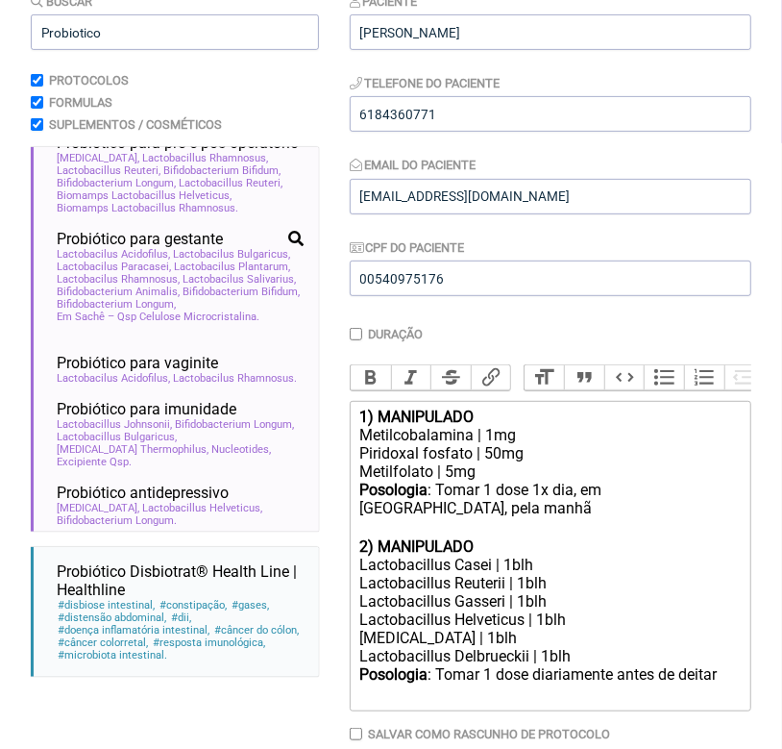
click at [622, 697] on div "Posologia : Tomar 1 dose diariamente antes de deitar ㅤ" at bounding box center [551, 684] width 382 height 38
click at [646, 694] on div "Posologia : Tomar 1 dose diariamente ou rm jejum ou antes de dormir. ㅤ" at bounding box center [551, 693] width 382 height 57
click at [556, 722] on div "Posologia : Tomar 1 dose diariamente ou em jejum ou antes de dormir. ㅤ" at bounding box center [551, 693] width 382 height 57
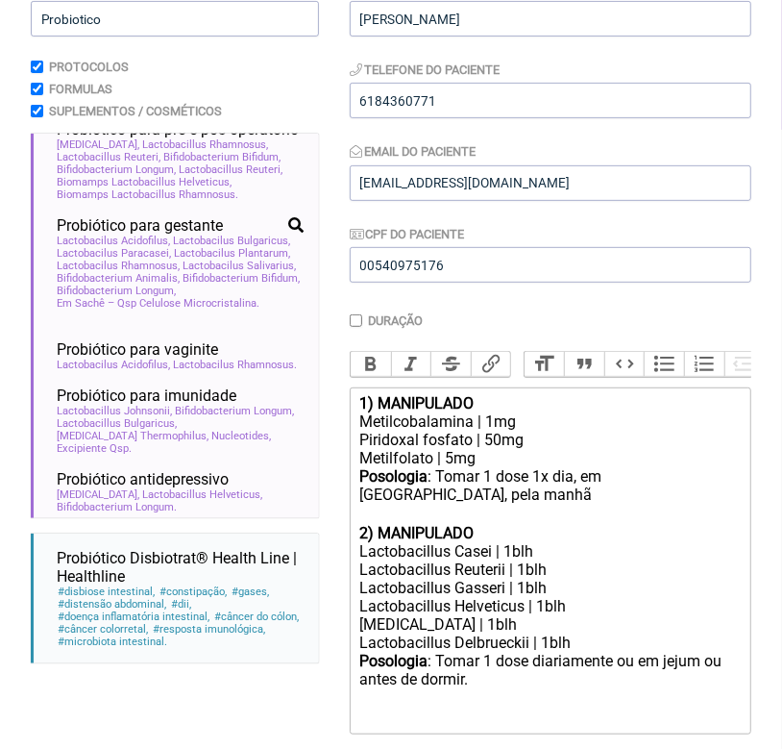
type trix-editor "<div><strong>1) MANIPULADO</strong></div><div>Metilcobalamina | 1mg</div><div>P…"
click at [220, 9] on input "Probiotico" at bounding box center [175, 19] width 288 height 36
type input "P"
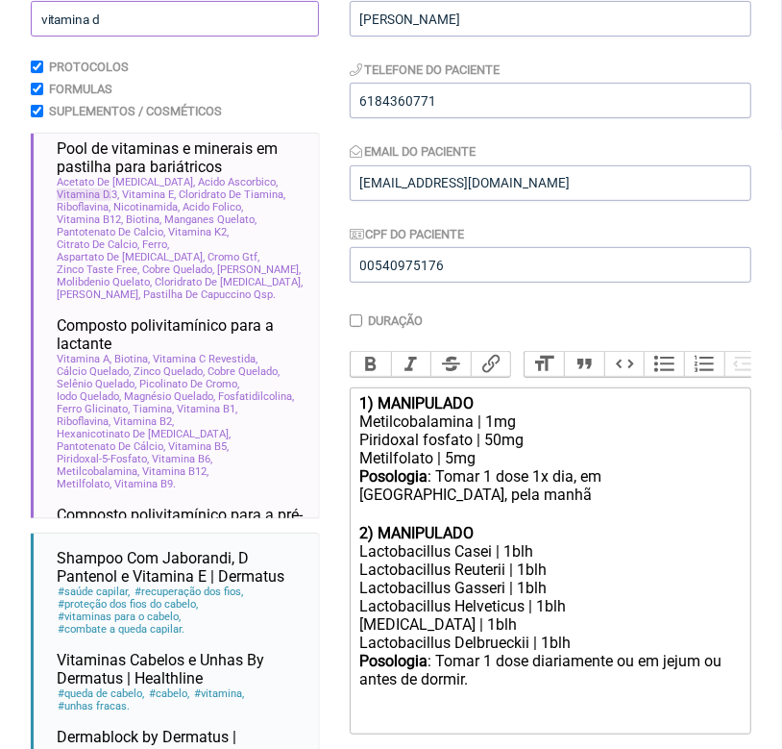
scroll to position [0, 0]
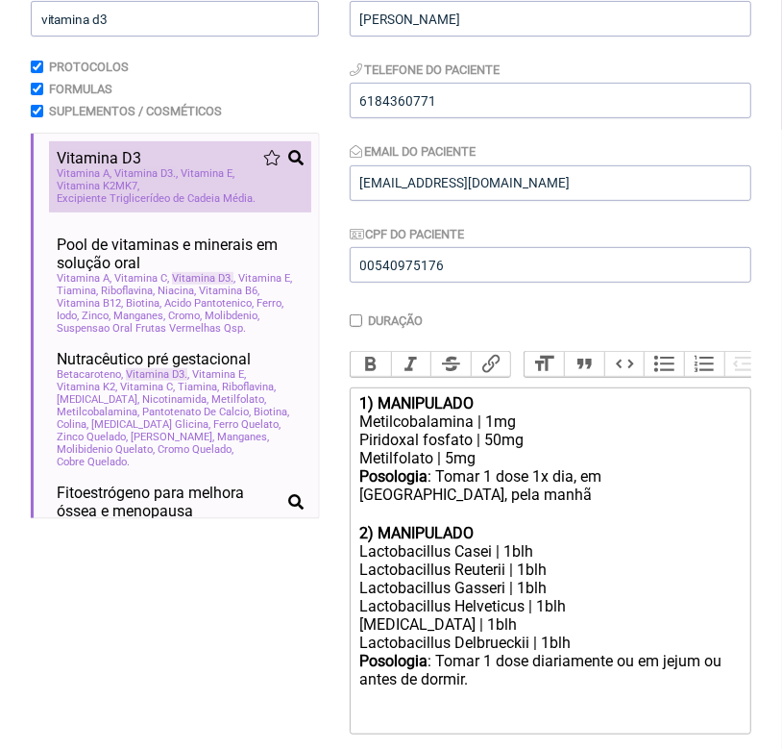
click at [184, 199] on span "Excipiente Triglicerídeo de Cadeia Média" at bounding box center [156, 198] width 199 height 12
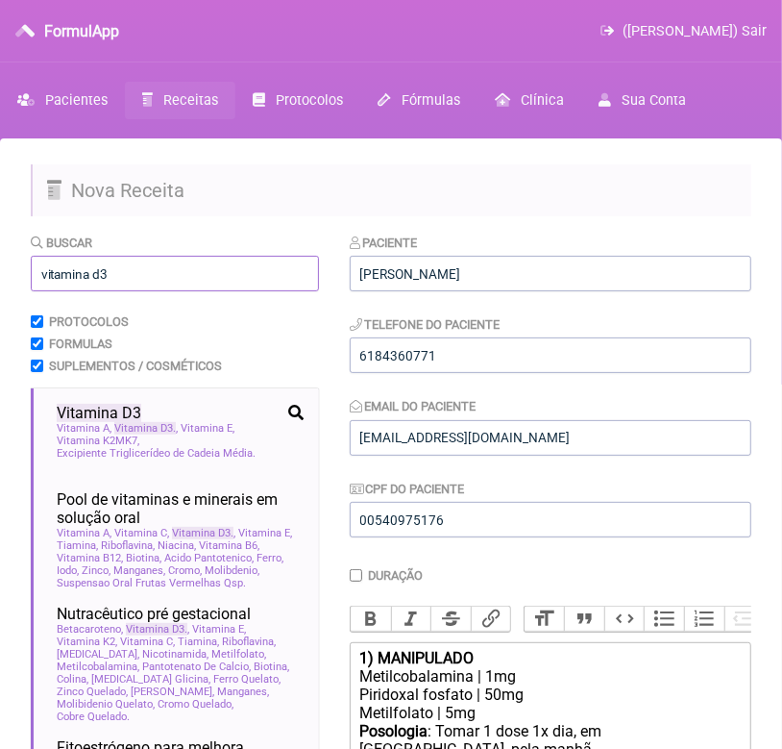
click at [227, 278] on input "vitamina d3" at bounding box center [175, 274] width 288 height 36
type input "v"
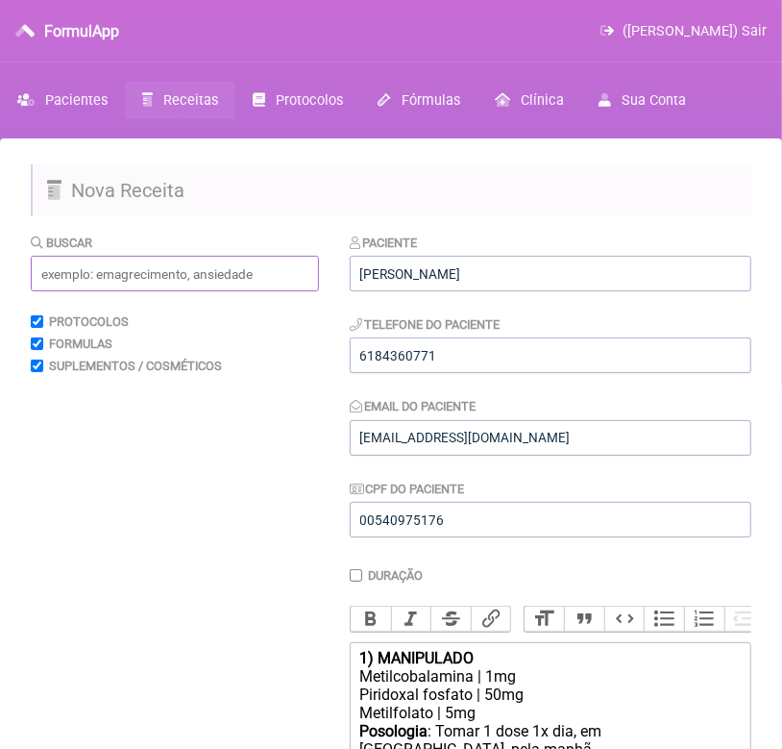
click at [101, 279] on input "text" at bounding box center [175, 274] width 288 height 36
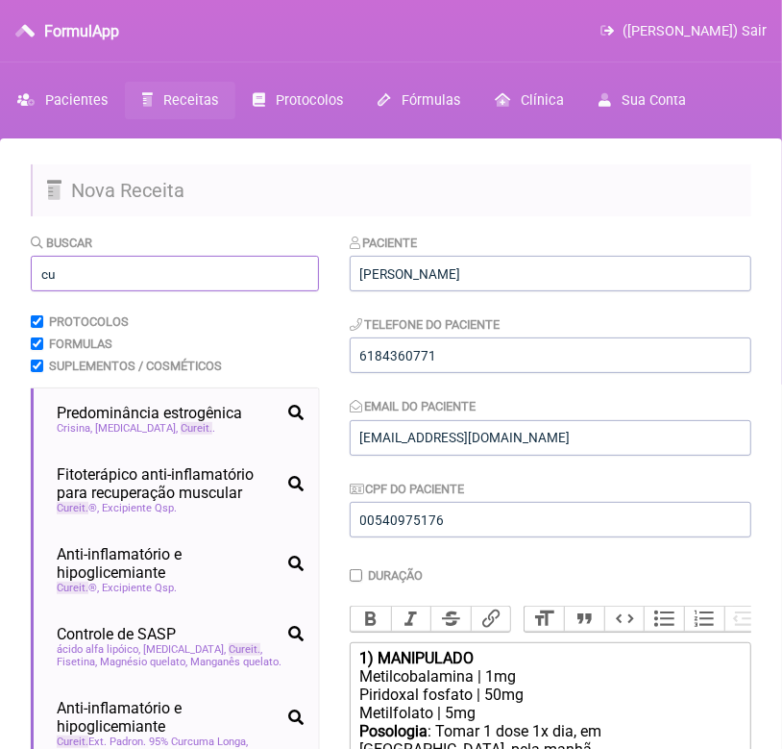
type input "c"
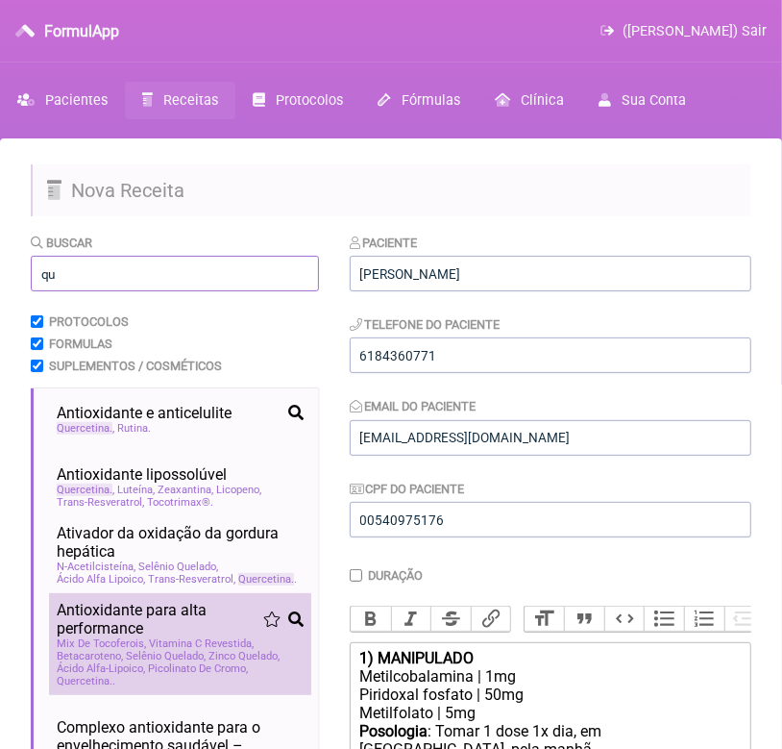
type input "q"
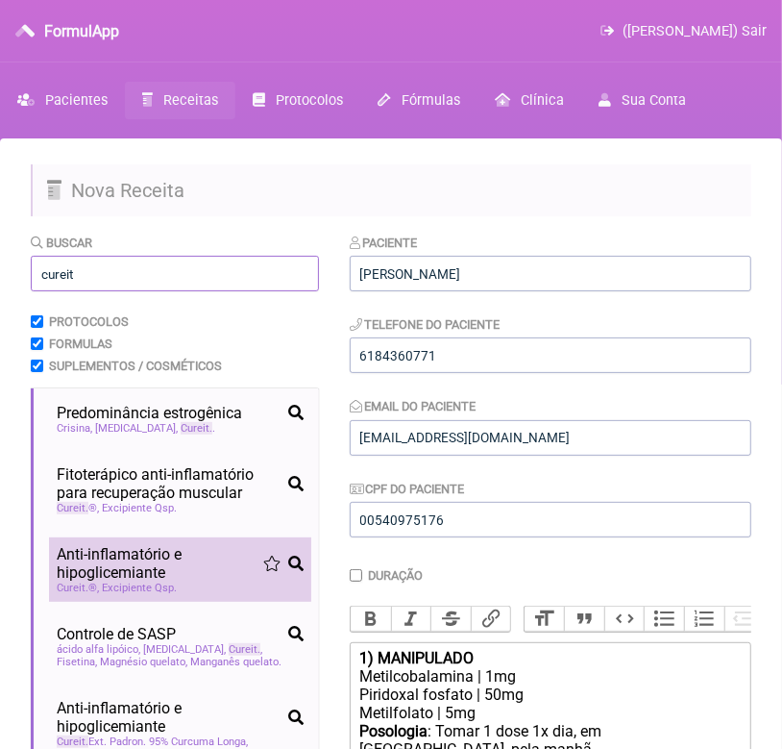
type input "cureit"
click at [163, 575] on span "Anti-inflamatório e hipoglicemiante" at bounding box center [160, 563] width 207 height 37
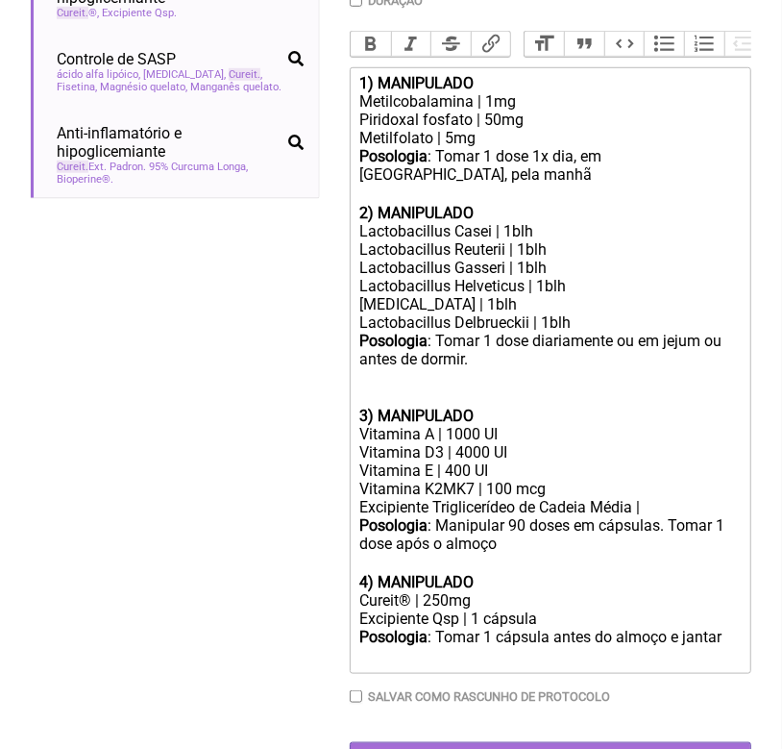
scroll to position [580, 0]
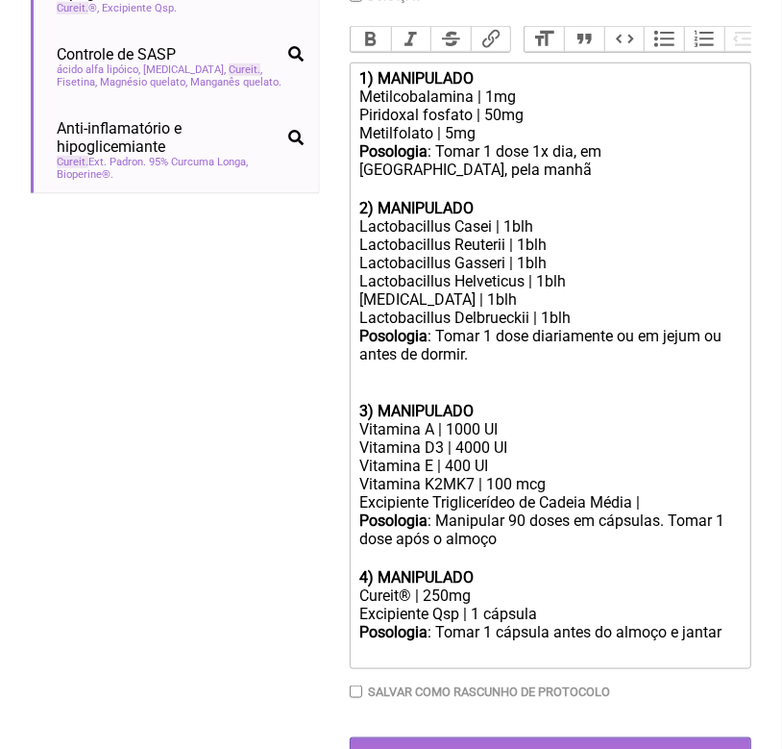
click at [482, 605] on div "Cureit® | 250mg" at bounding box center [551, 595] width 382 height 18
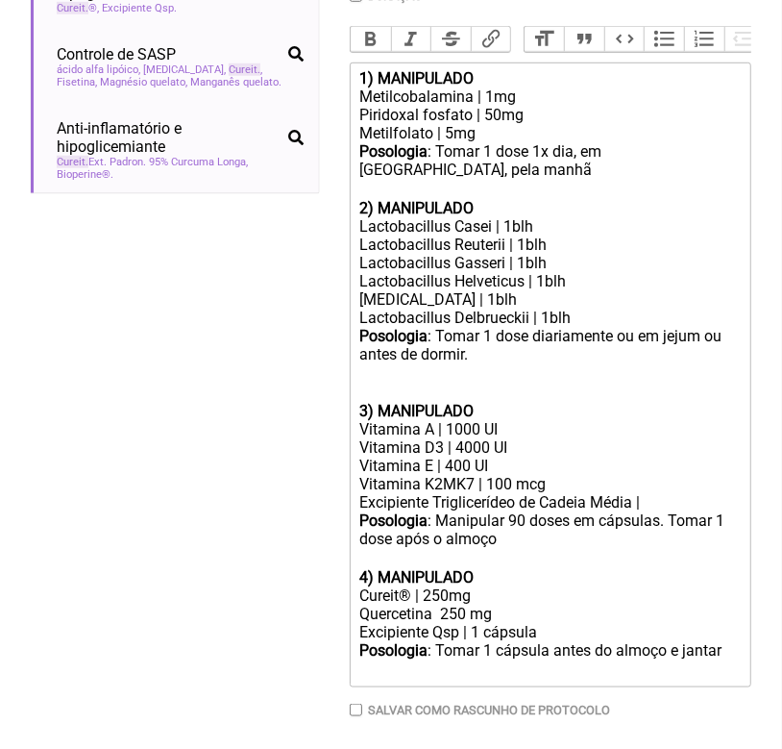
click at [559, 677] on div "Posologia : Tomar 1 cápsula antes do almoço e jantar ㅤ" at bounding box center [551, 660] width 382 height 38
click at [497, 438] on div "Vitamina A | 1000 UI" at bounding box center [551, 429] width 382 height 18
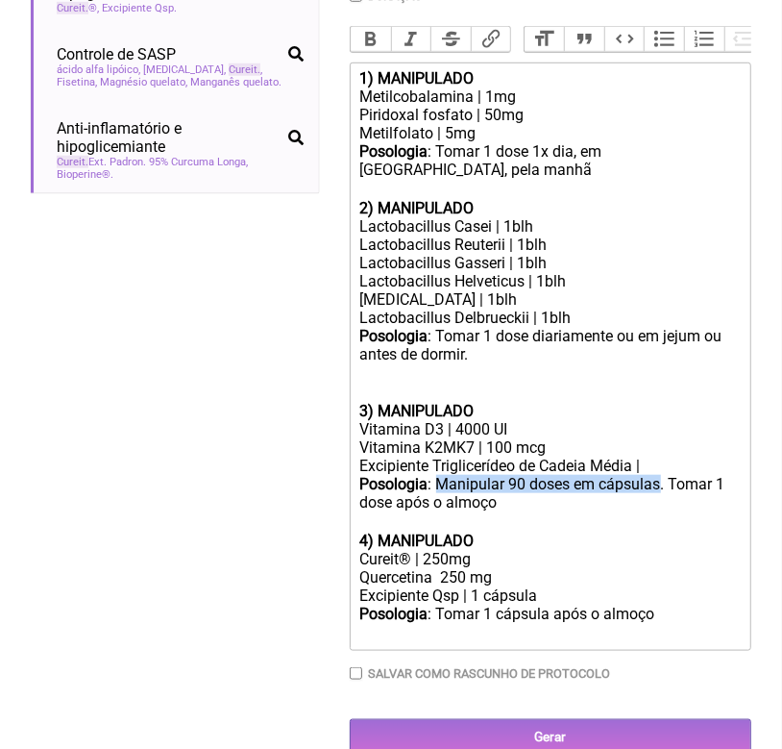
drag, startPoint x: 440, startPoint y: 501, endPoint x: 661, endPoint y: 505, distance: 221.1
click at [661, 505] on div "Posologia : Manipular 90 doses em cápsulas. Tomar 1 dose após o almoço ㅤ" at bounding box center [551, 503] width 382 height 57
copy div "Manipular 90 doses em cápsulas"
click at [438, 639] on div "Posologia : Tomar 1 cápsula após o almoço ㅤ" at bounding box center [551, 624] width 382 height 38
paste trix-editor "Manipular 90 doses em cápsulas"
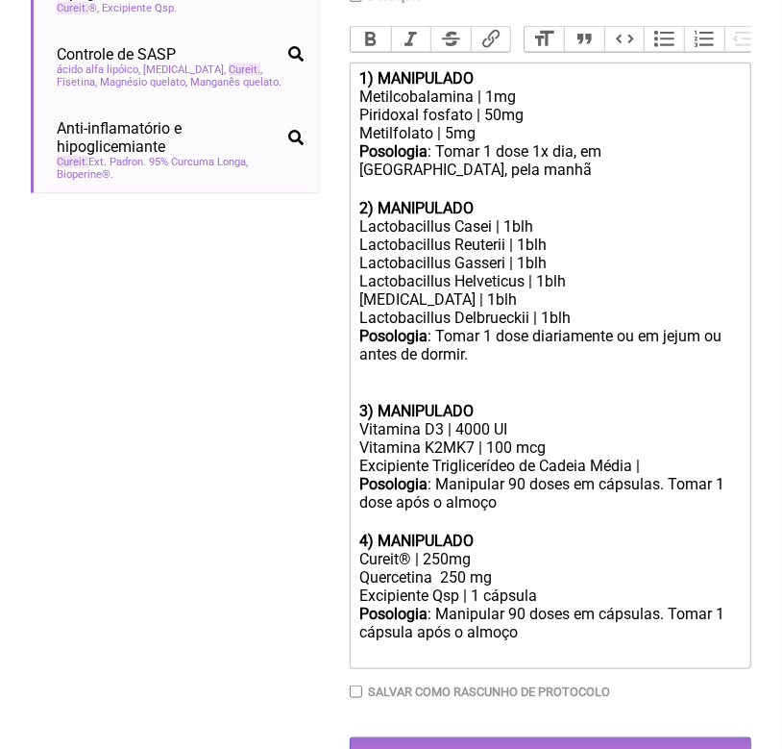
click at [437, 356] on div "Posologia : Tomar 1 dose diariamente ou em jejum ou antes de dormir. ㅤ" at bounding box center [551, 364] width 382 height 75
paste trix-editor "Manipular 90 doses em cápsulas"
click at [439, 162] on div "Posologia : Tomar 1 dose 1x dia, em jejum, pela manhã ㅤ" at bounding box center [551, 170] width 382 height 57
paste trix-editor "Manipular 90 doses em cápsulas"
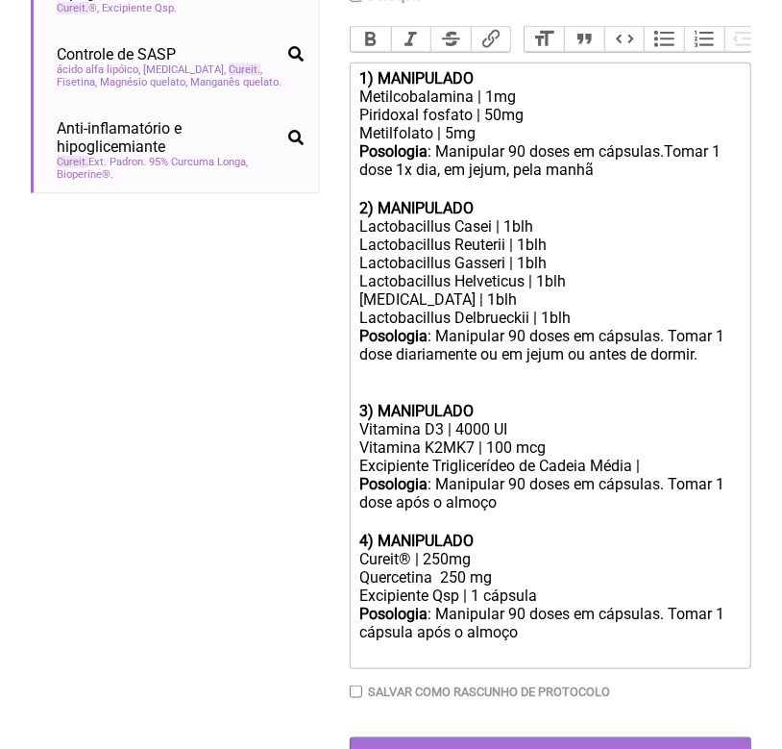
type trix-editor "<div><strong>1) MANIPULADO</strong></div><div>Metilcobalamina | 1mg</div><div>P…"
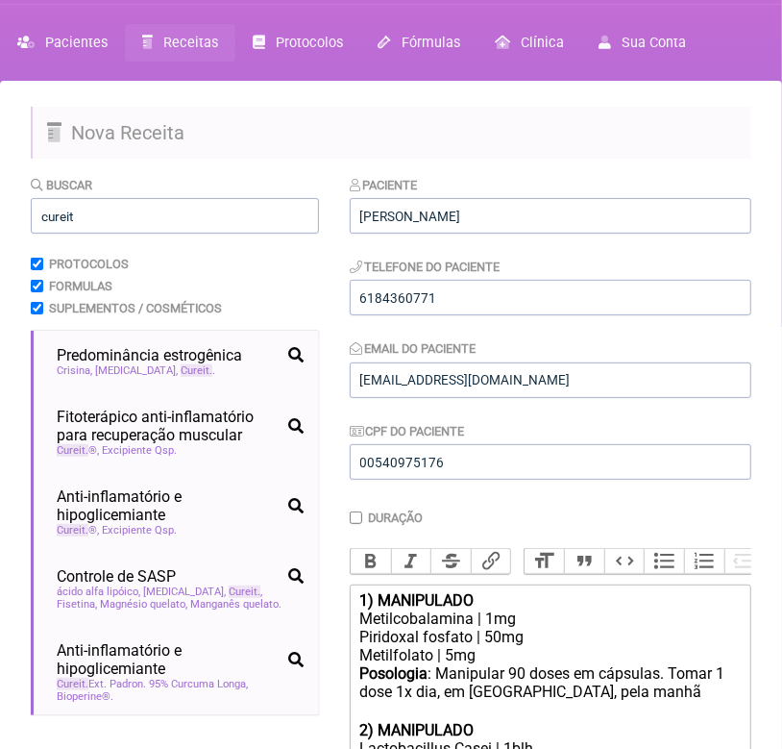
scroll to position [0, 0]
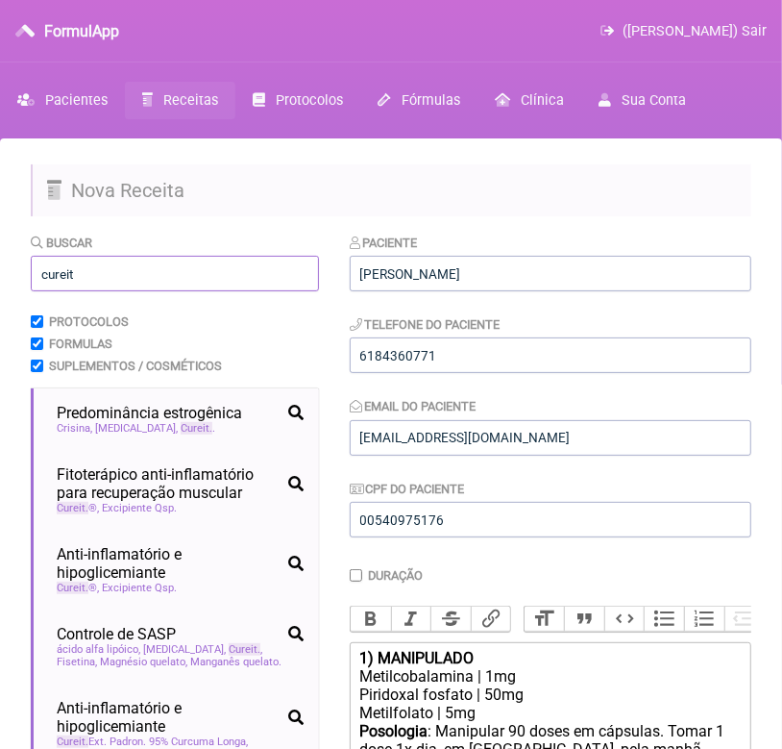
click at [88, 267] on input "cureit" at bounding box center [175, 274] width 288 height 36
type input "c"
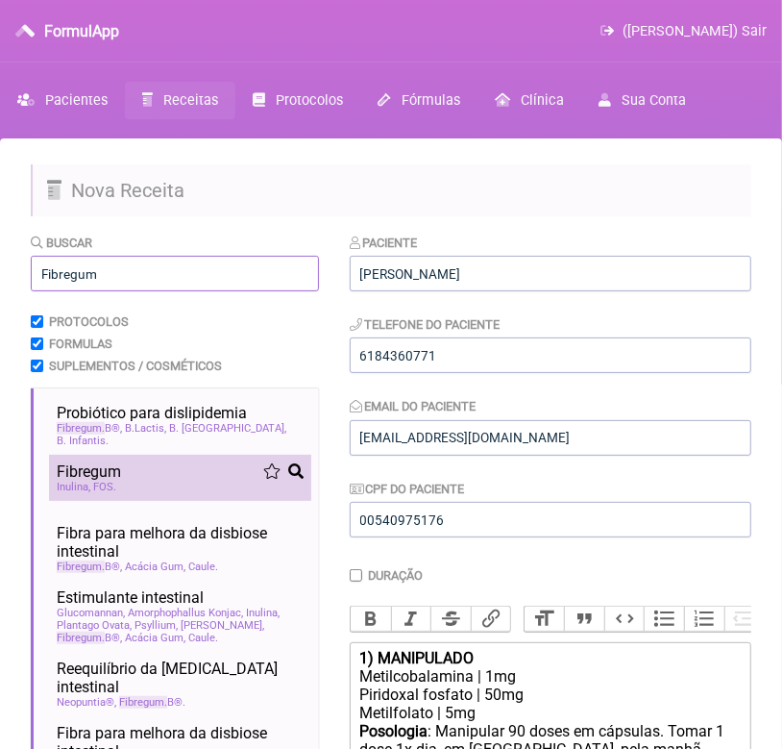
type input "Fibregum"
click at [123, 462] on div "Fibregum" at bounding box center [180, 471] width 247 height 18
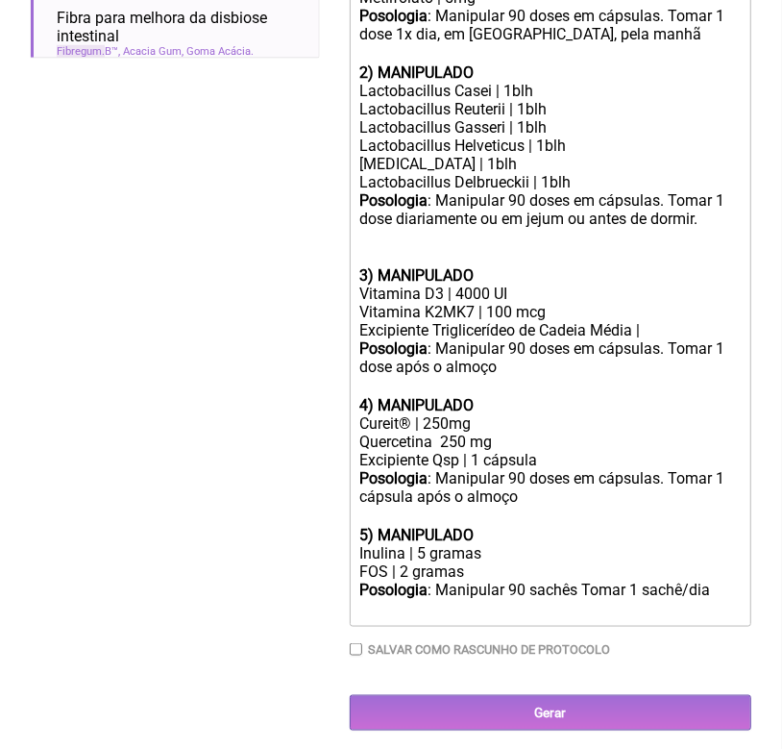
scroll to position [723, 0]
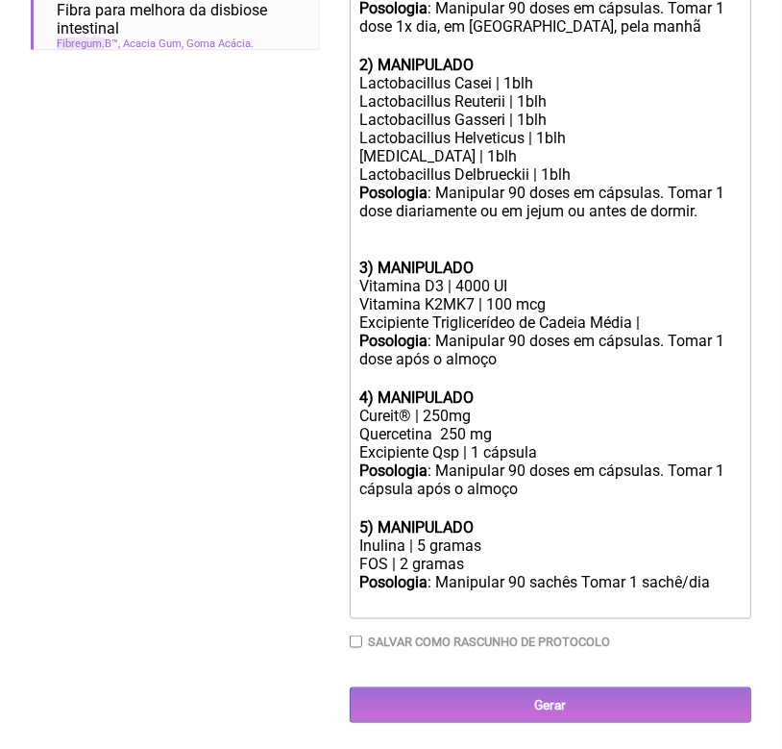
click at [493, 573] on div "FOS | 2 gramas" at bounding box center [551, 564] width 382 height 18
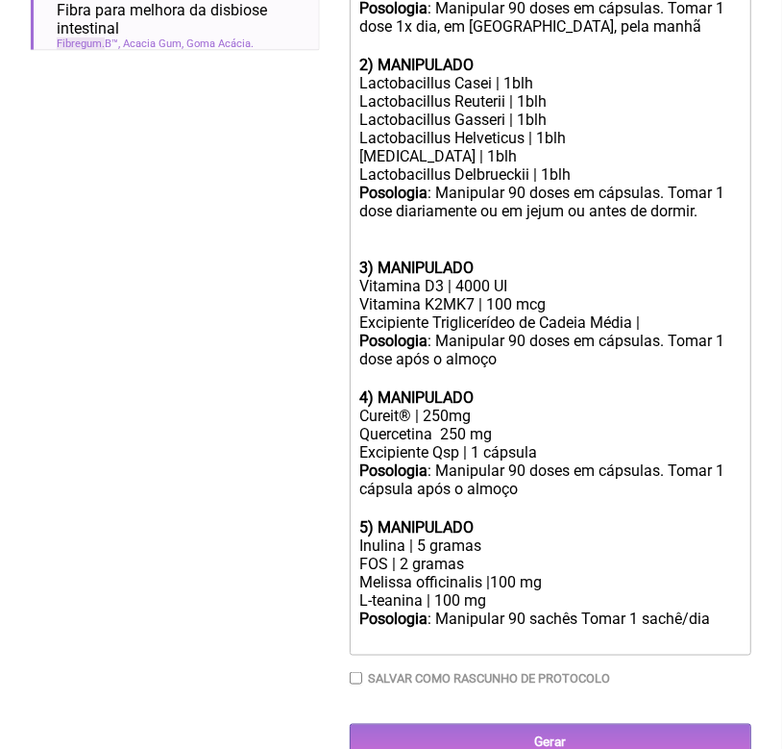
click at [578, 648] on div "Posologia : Manipular 90 sachês Tomar 1 sachê/dia ㅤ" at bounding box center [551, 628] width 382 height 38
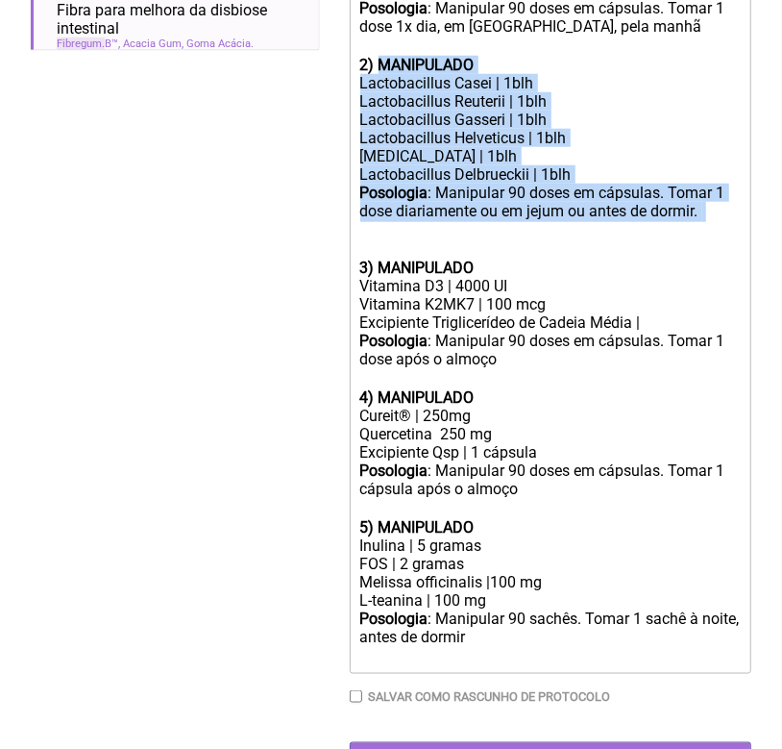
drag, startPoint x: 377, startPoint y: 84, endPoint x: 687, endPoint y: 244, distance: 349.5
click at [687, 244] on trix-editor "1) MANIPULADO Metilcobalamina | 1mg Piridoxal fosfato | 50mg Metilfolato | 5mg …" at bounding box center [551, 296] width 402 height 755
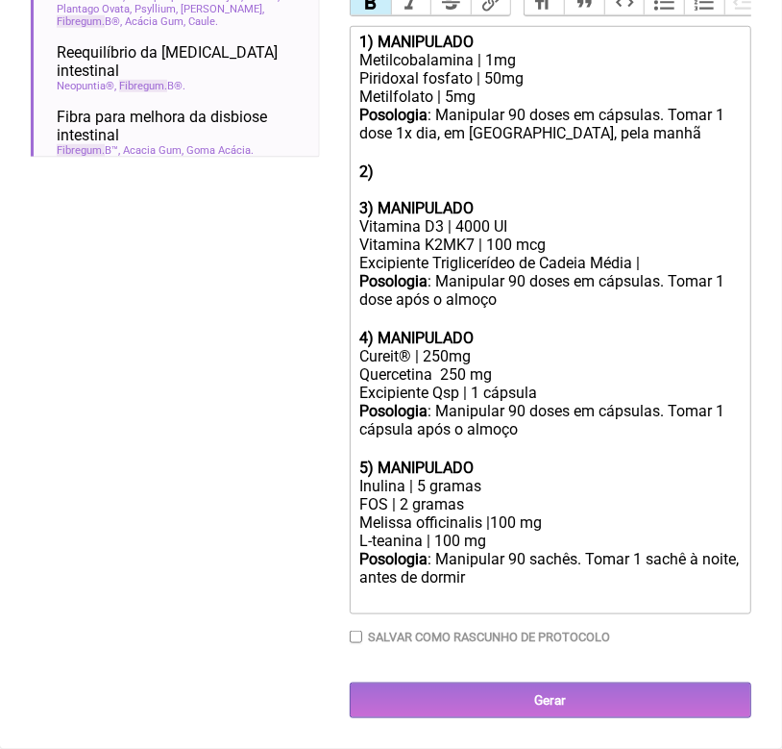
scroll to position [641, 0]
click at [377, 462] on strong "5) MANIPULADO" at bounding box center [417, 468] width 114 height 18
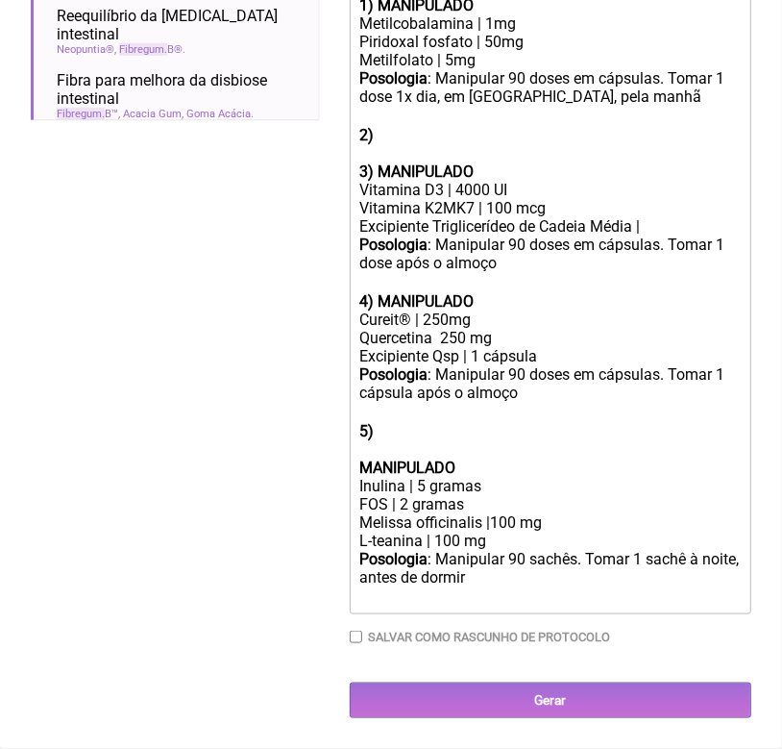
scroll to position [679, 0]
paste trix-editor "MANIPULADO</strong></div><div>Lactobacillus Casei | 1blh</div><div>Lactobacillu…"
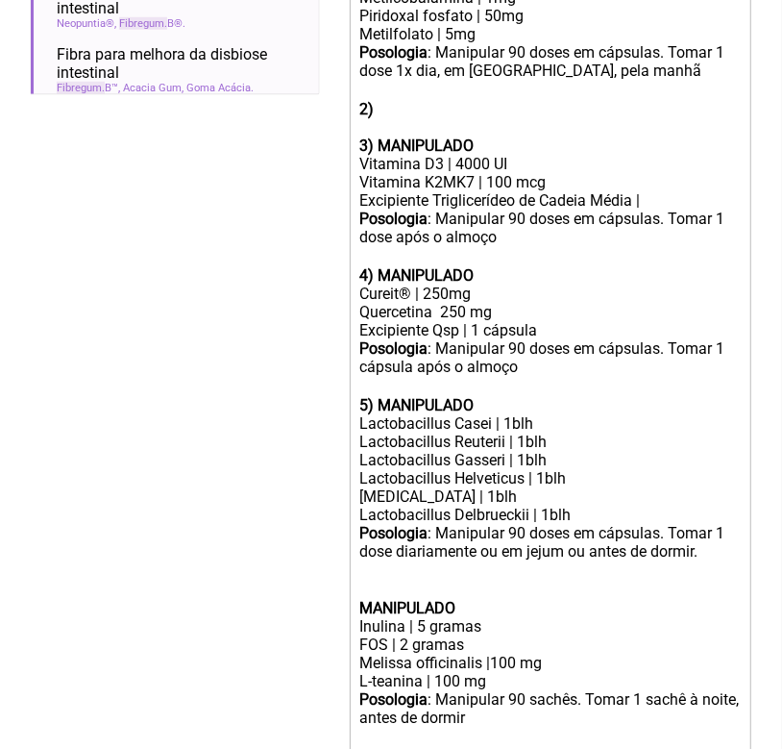
scroll to position [723, 0]
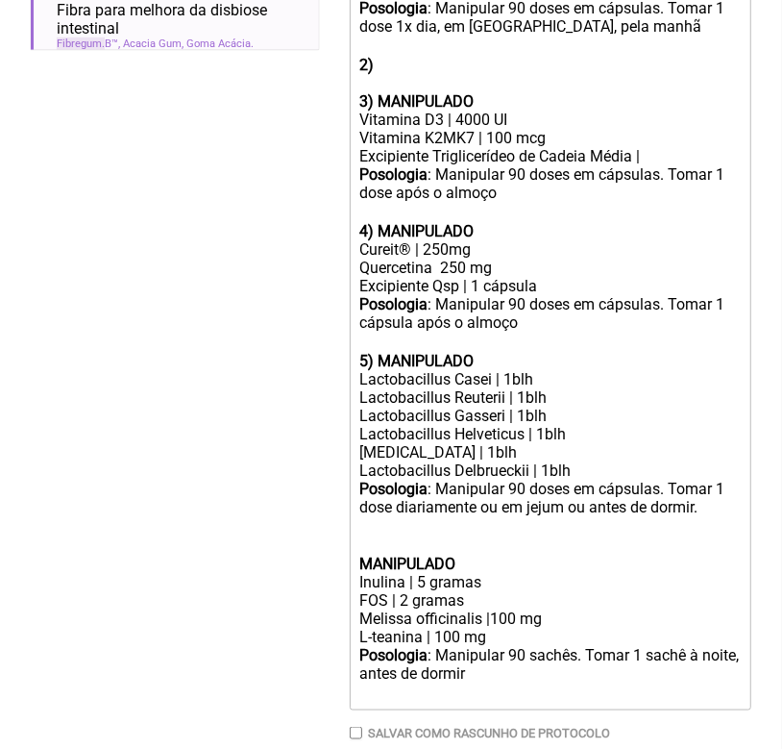
click at [401, 88] on div "2)" at bounding box center [551, 74] width 382 height 37
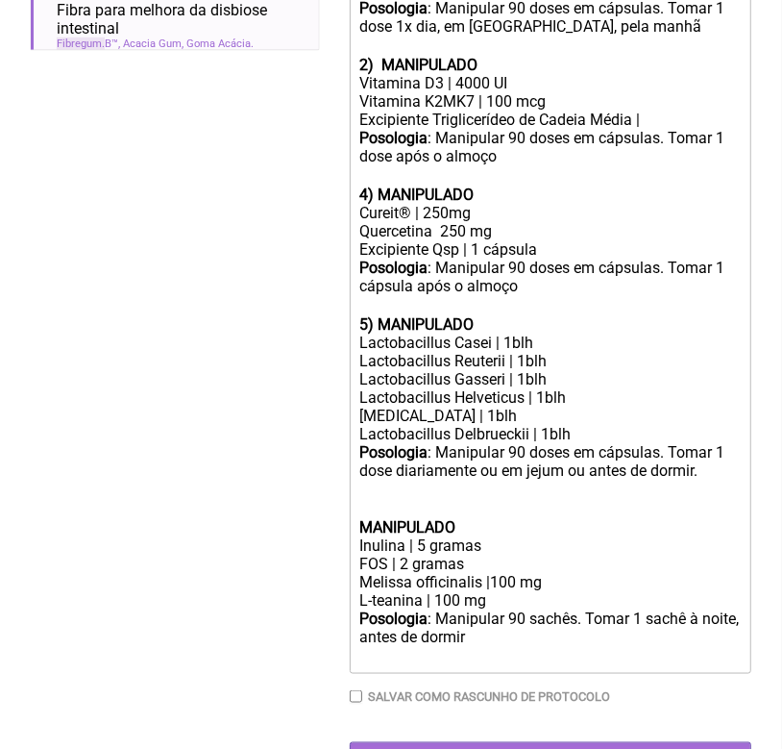
click at [359, 211] on trix-editor "1) MANIPULADO Metilcobalamina | 1mg Piridoxal fosfato | 50mg Metilfolato | 5mg …" at bounding box center [551, 296] width 402 height 755
click at [498, 666] on div "Posologia : Manipular 90 sachês. Tomar 1 sachê à noite, antes de dormir ㅤ" at bounding box center [551, 637] width 382 height 57
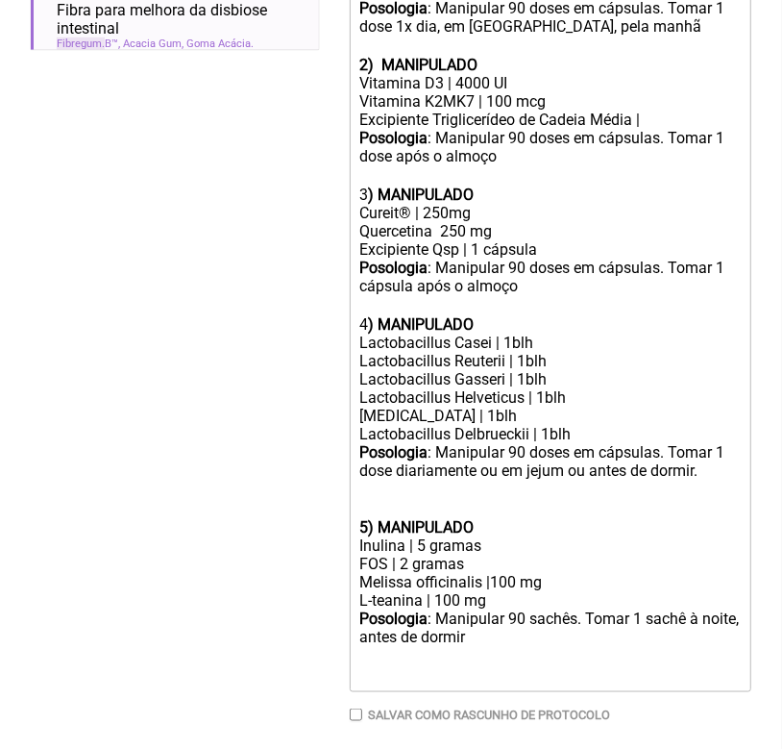
type trix-editor "<div><strong>1) MANIPULADO</strong></div><div>Metilcobalamina | 1mg</div><div>P…"
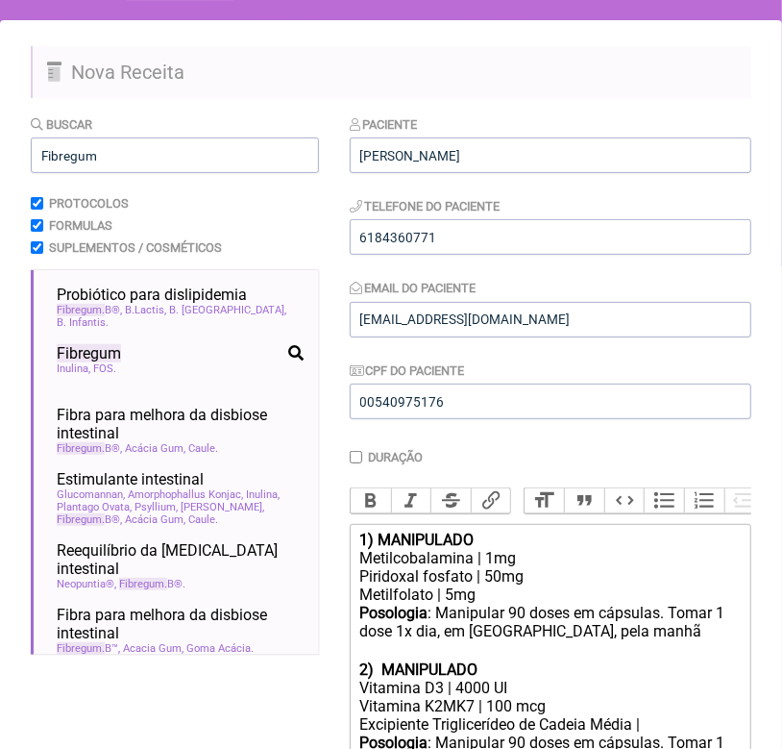
scroll to position [0, 0]
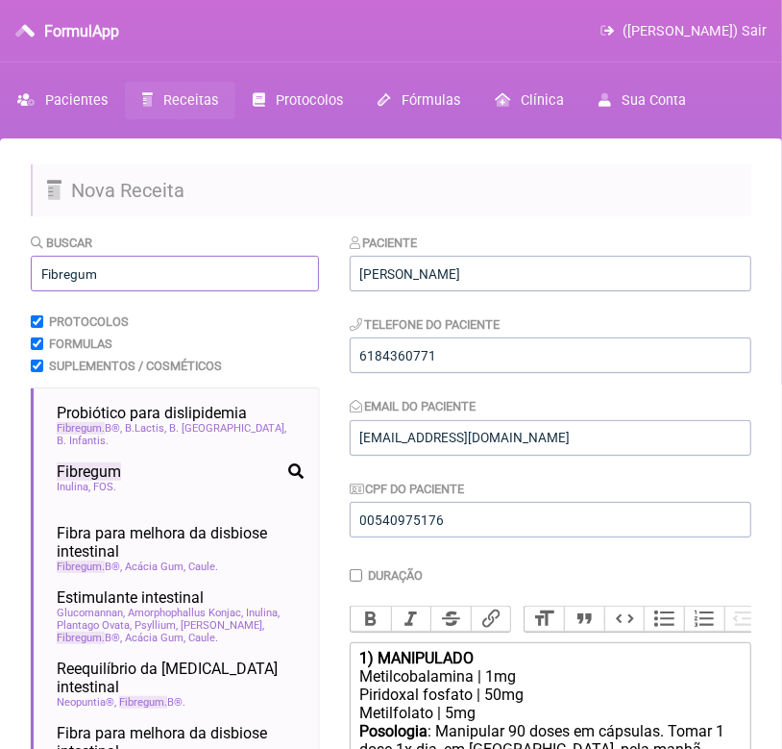
drag, startPoint x: 114, startPoint y: 265, endPoint x: -11, endPoint y: 263, distance: 125.0
click at [0, 263] on html "FormulApp (Karen S P De Moraes) Sair Pacientes Receitas Protocolos Fórmulas Clí…" at bounding box center [391, 192] width 782 height 385
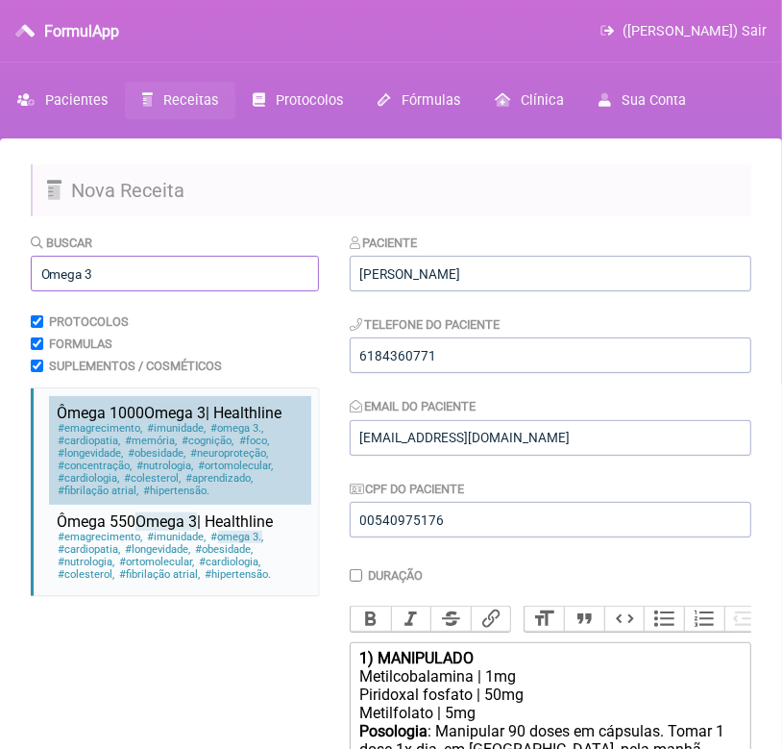
type input "Omega 3"
click at [221, 451] on span "neuroproteção" at bounding box center [229, 453] width 80 height 12
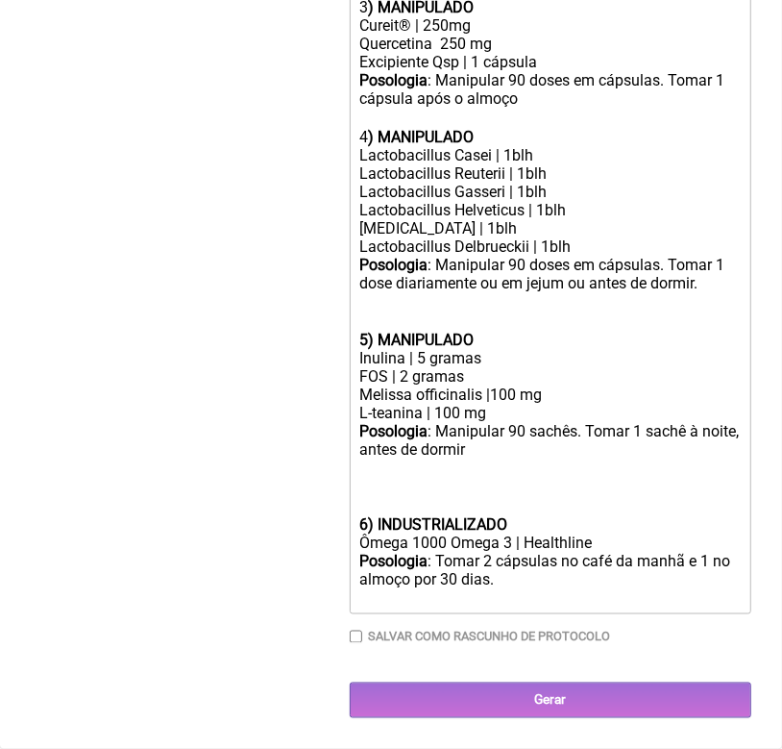
scroll to position [939, 0]
click at [405, 473] on div "Posologia : Manipular 90 sachês. Tomar 1 sachê à noite, antes de dormir ㅤ" at bounding box center [551, 468] width 382 height 93
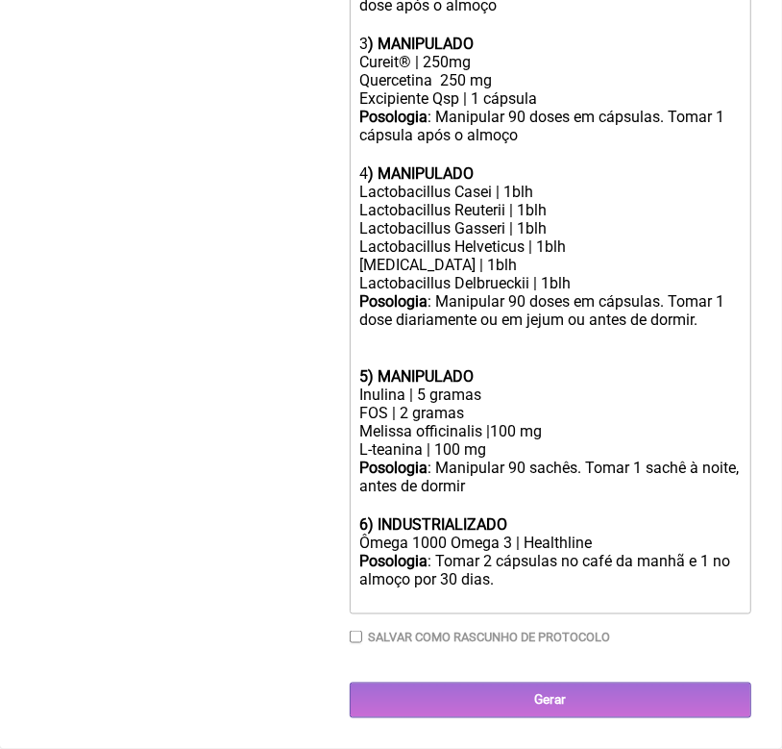
scroll to position [903, 0]
click at [526, 540] on div "Ômega 1000 Omega 3 | Healthline" at bounding box center [551, 543] width 382 height 18
click at [408, 538] on div "Ômega 1000 Omega 3 | Healthline" at bounding box center [551, 543] width 382 height 18
drag, startPoint x: 360, startPoint y: 296, endPoint x: 425, endPoint y: 296, distance: 65.4
click at [425, 296] on strong "Posologia" at bounding box center [394, 301] width 68 height 18
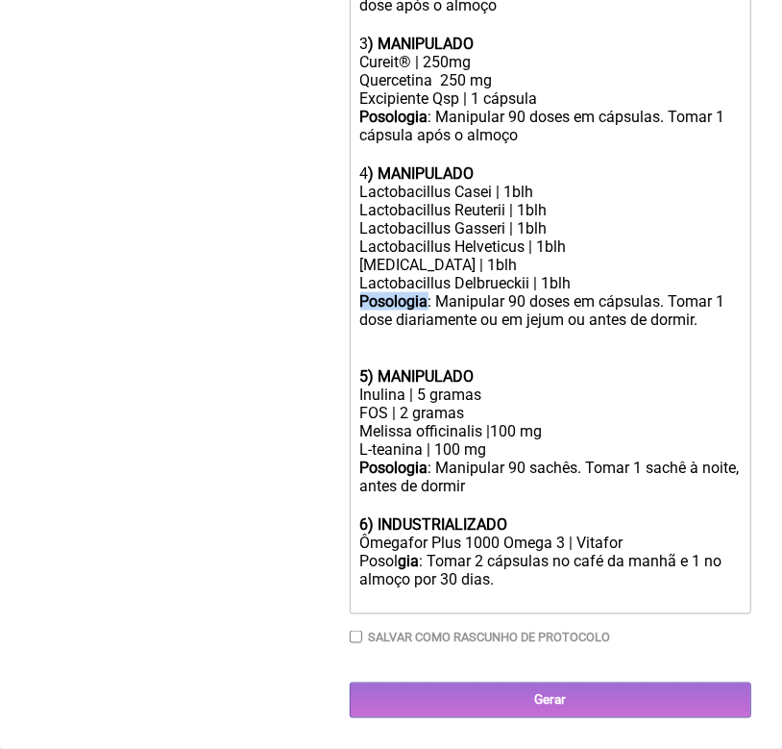
copy strong "Posologia"
drag, startPoint x: 360, startPoint y: 565, endPoint x: 422, endPoint y: 564, distance: 61.5
click at [422, 564] on div "Ômegafor Plus 1000 Omega 3 | Vitafor Posol gia : Tomar 2 cápsulas no café da ma…" at bounding box center [551, 570] width 382 height 73
paste trix-editor "<strong>Posologia</strong>&nbsp;"
click at [564, 565] on div "Ômegafor Plus 1000 Omega 3 | Vitafor Posologia: Tomar 2 cápsulas no café da man…" at bounding box center [551, 570] width 382 height 73
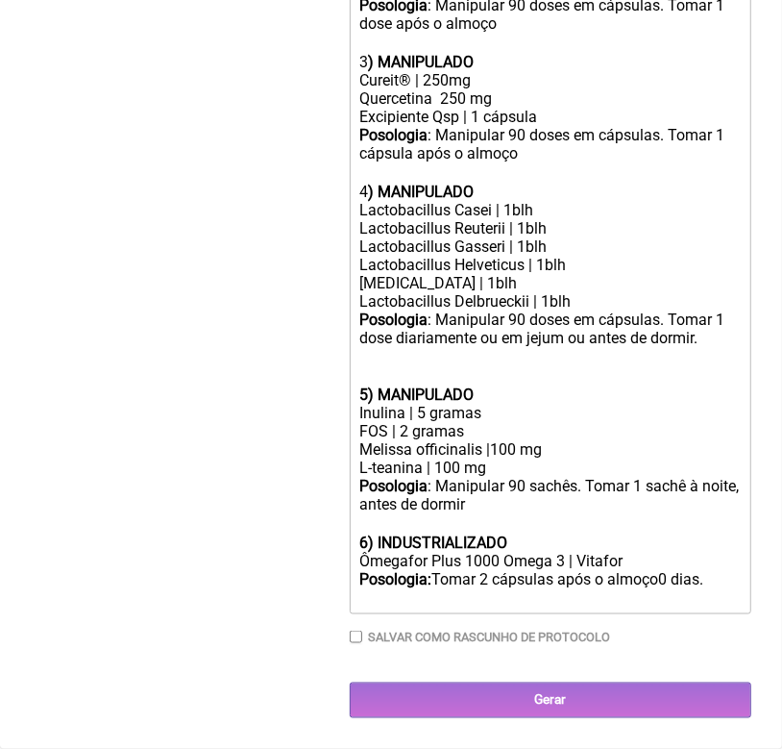
type trix-editor "<div><strong>1) MANIPULADO</strong></div><div>Metilcobalamina | 1mg</div><div>P…"
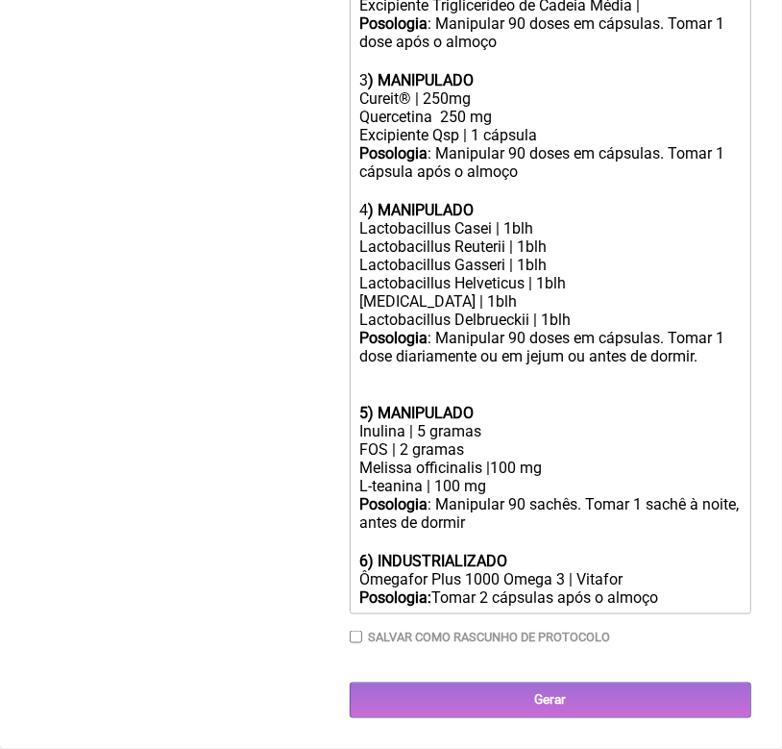
scroll to position [865, 0]
click at [364, 634] on div "Salvar como rascunho de Protocolo" at bounding box center [551, 637] width 402 height 14
click at [359, 637] on input "Salvar como rascunho de Protocolo" at bounding box center [356, 637] width 12 height 12
checkbox input "true"
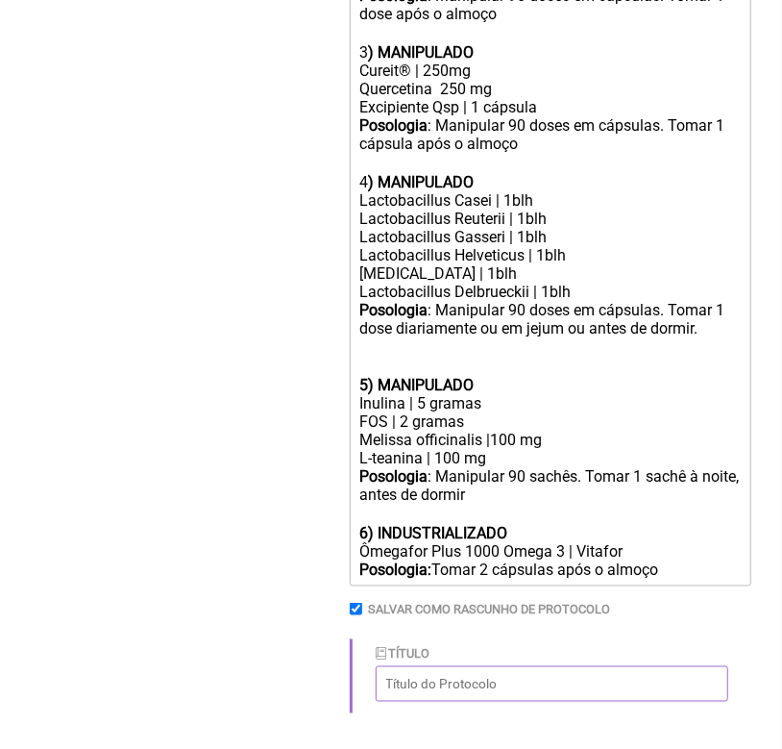
click at [408, 702] on input "Título" at bounding box center [552, 684] width 353 height 36
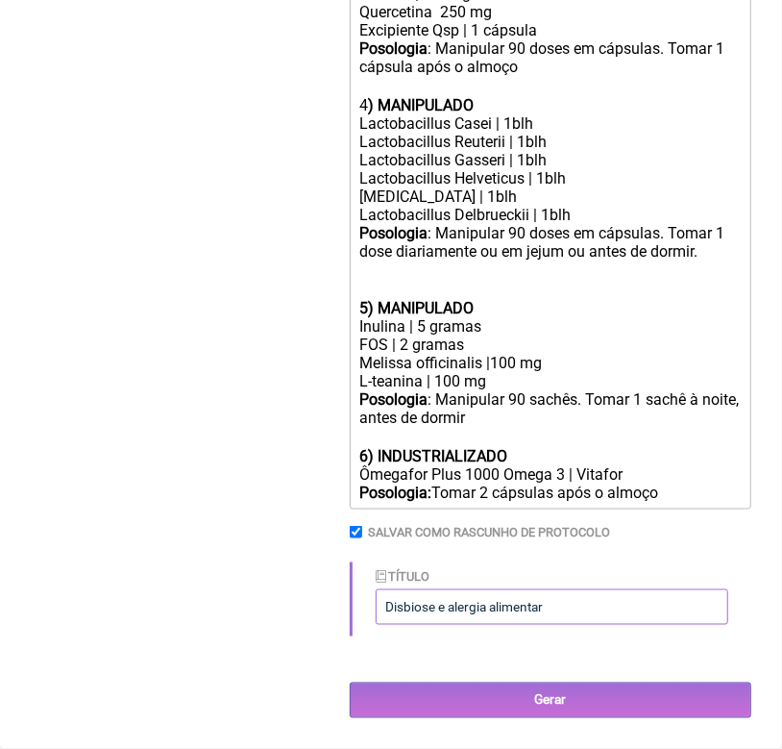
scroll to position [971, 0]
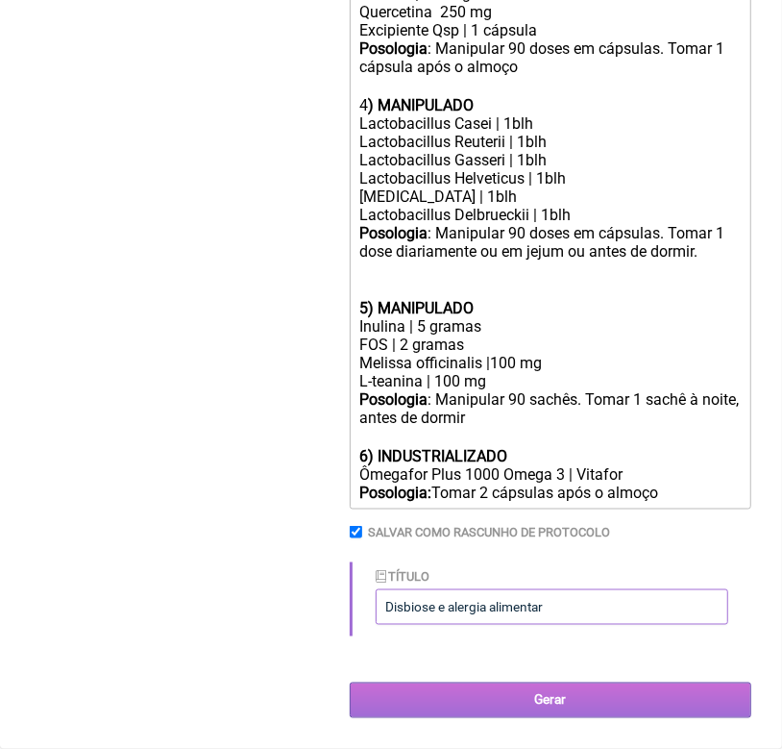
type input "Disbiose e alergia alimentar"
click at [549, 708] on input "Gerar" at bounding box center [551, 701] width 402 height 36
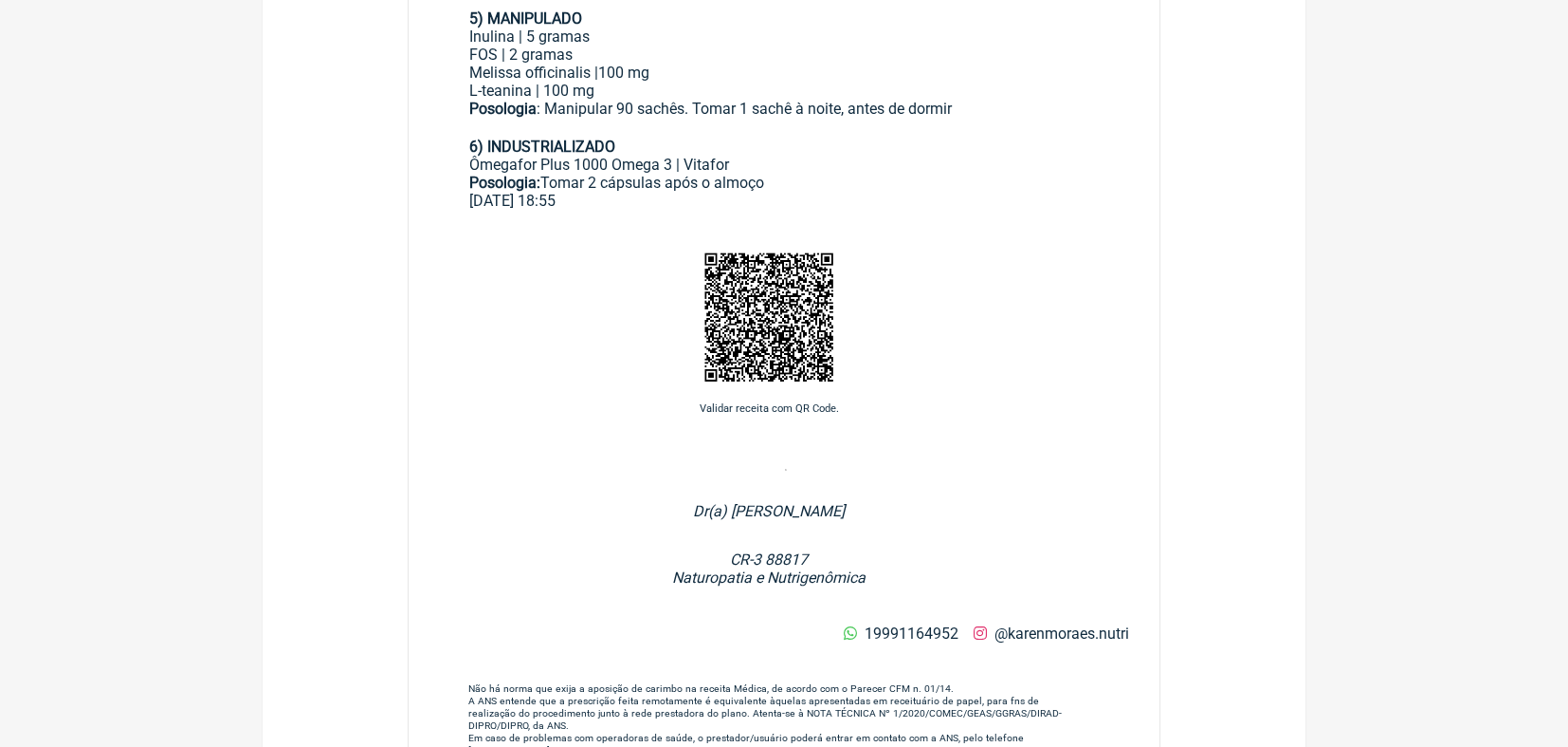
scroll to position [1436, 0]
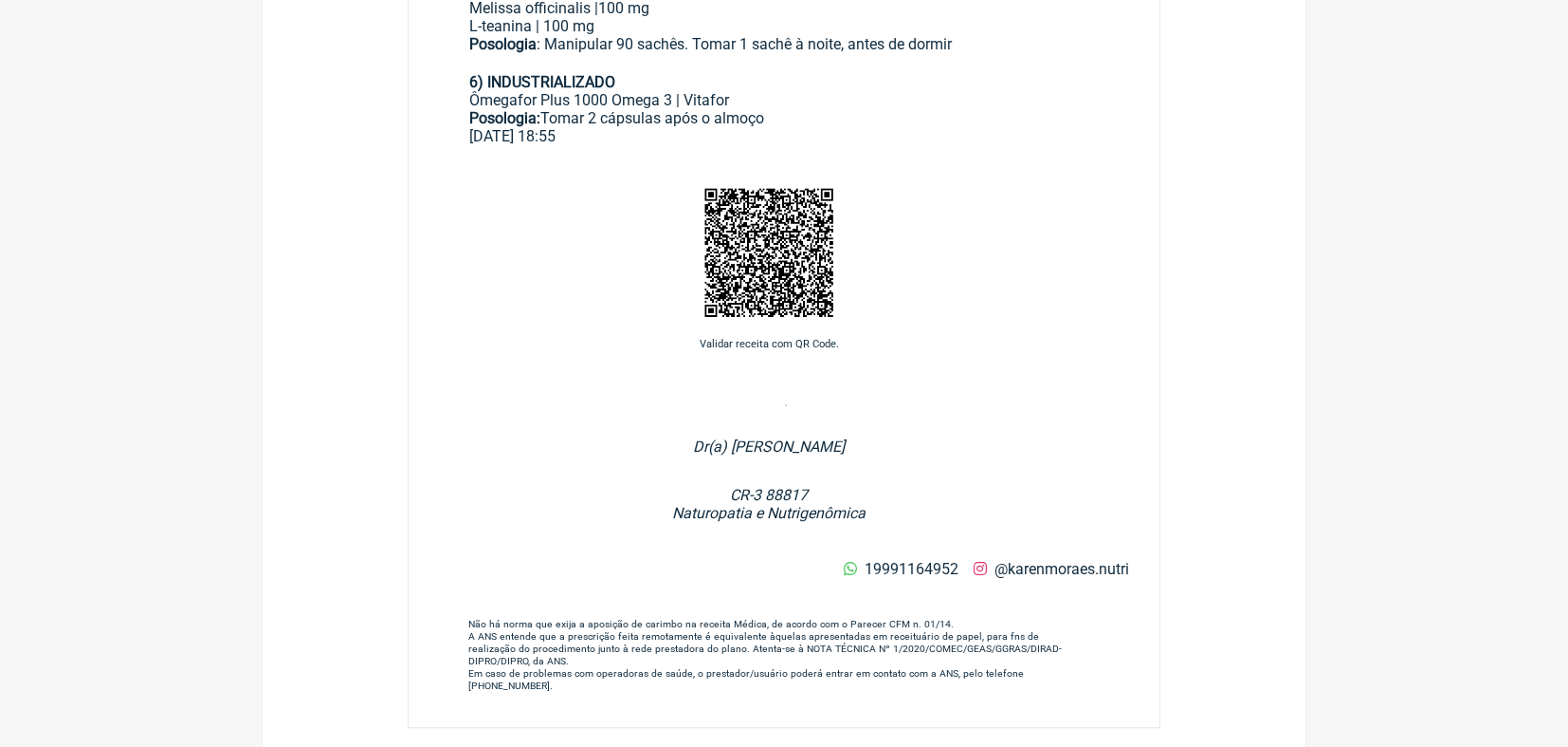
click at [647, 417] on footer "Dr(a) Karen S P De Moraes CR-3 88817 Naturopatia e Nutrigenômica" at bounding box center [768, 463] width 721 height 116
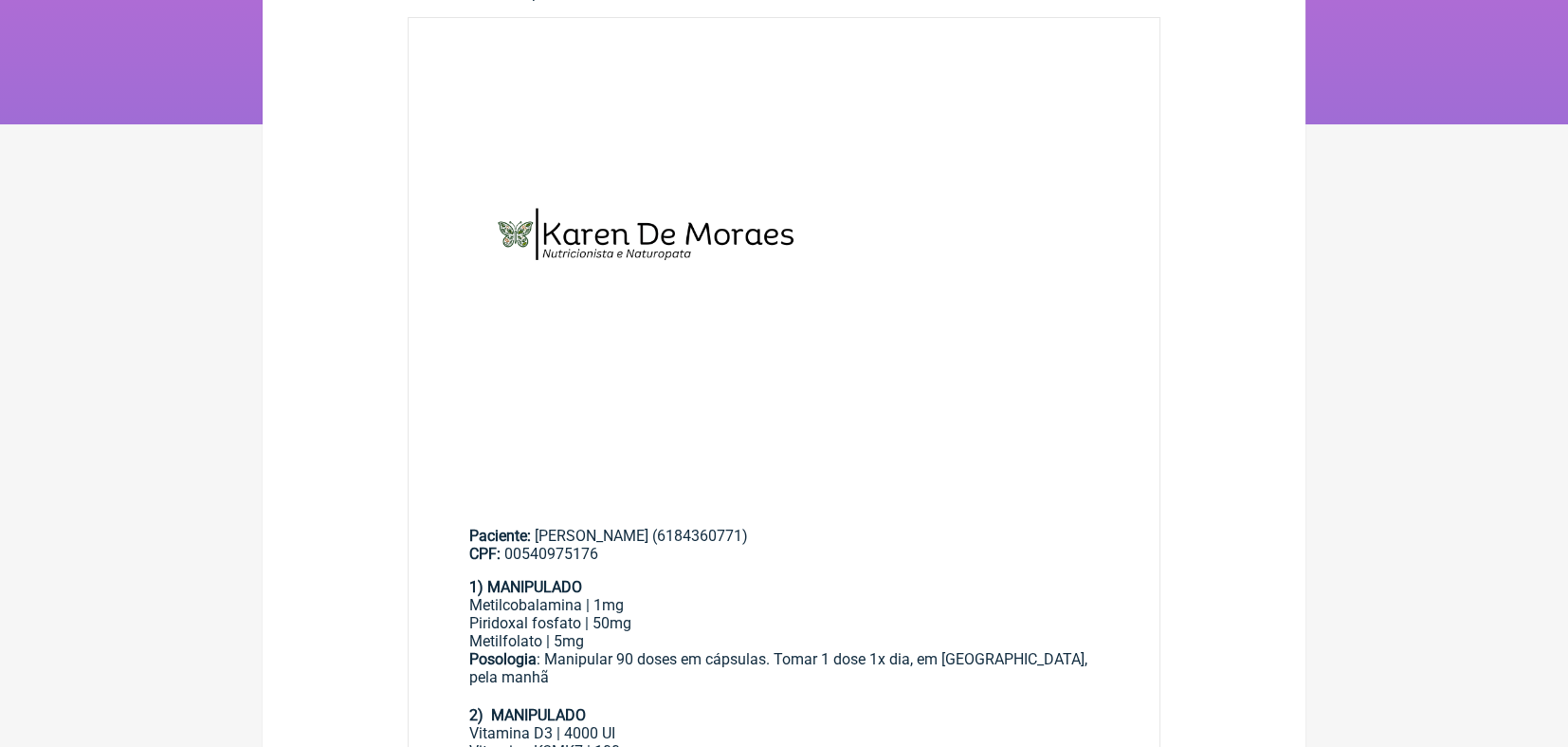
scroll to position [0, 0]
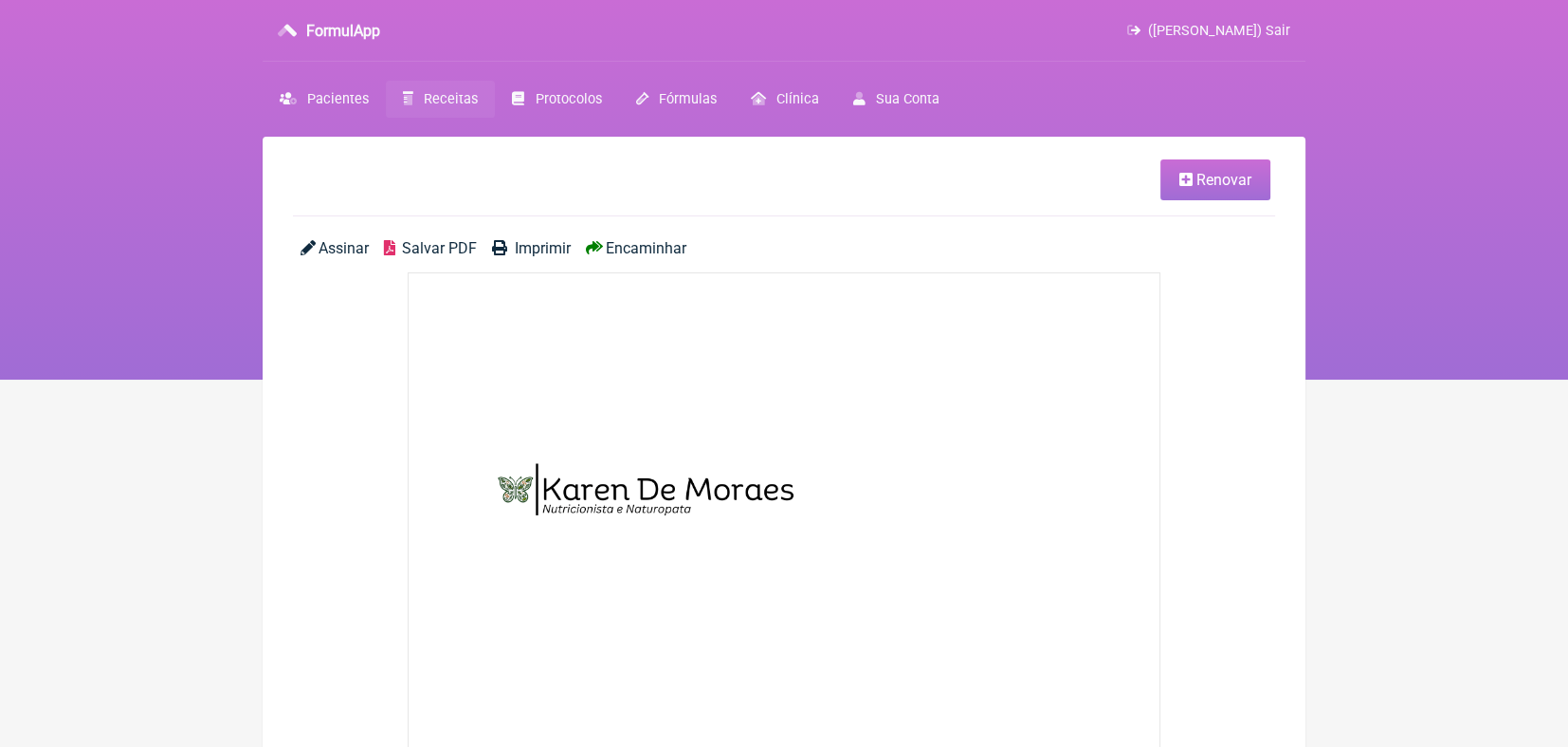
click at [649, 251] on span "Encaminhar" at bounding box center [646, 248] width 81 height 18
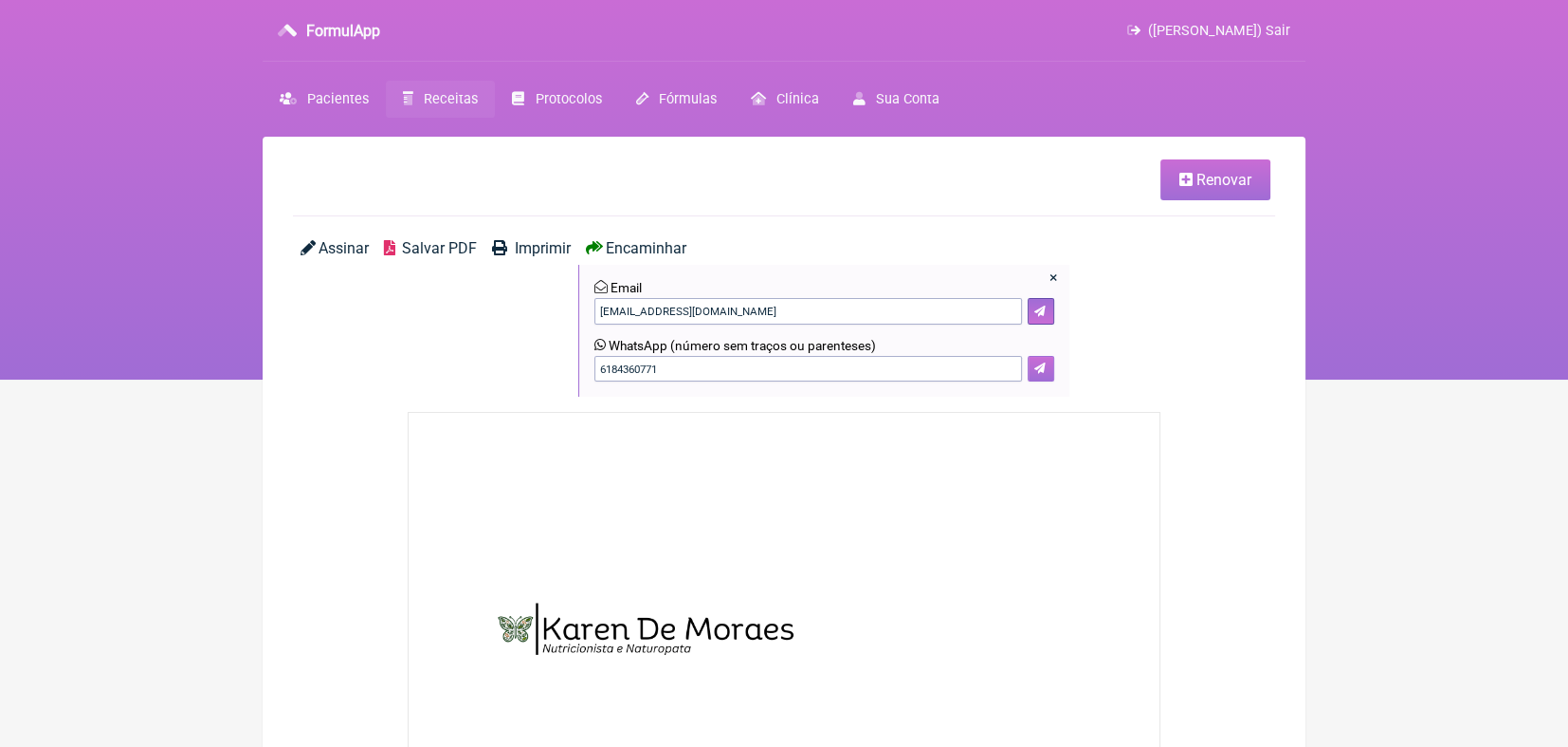
click at [771, 372] on icon at bounding box center [1040, 368] width 12 height 12
